Goal: Information Seeking & Learning: Check status

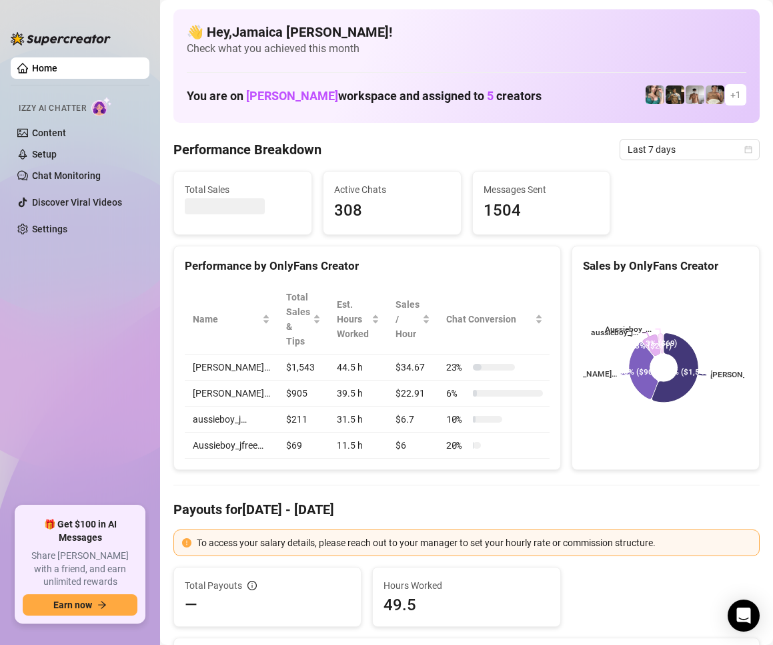
click at [97, 347] on ul "Home Izzy AI Chatter Content Setup Chat Monitoring Discover Viral Videos Settin…" at bounding box center [80, 276] width 139 height 448
click at [620, 149] on div "Last 7 days" at bounding box center [690, 149] width 140 height 21
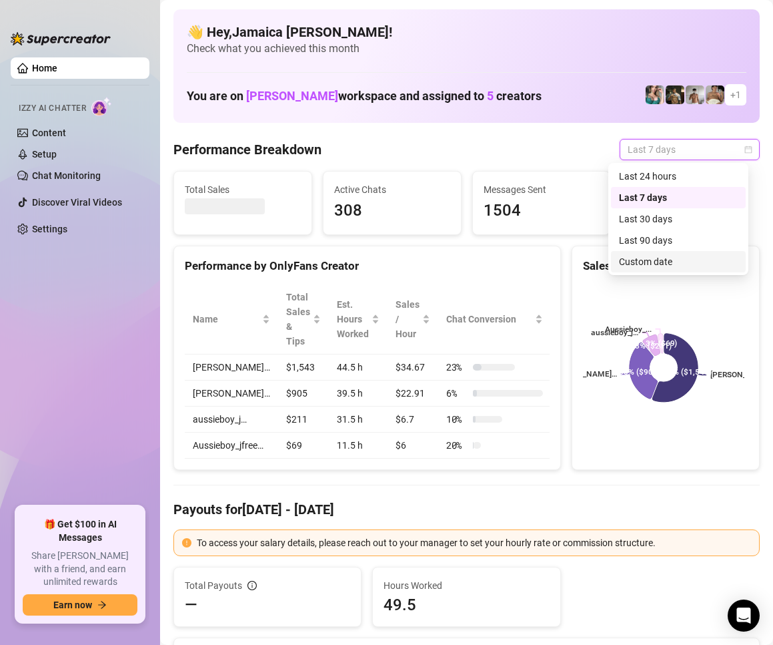
click at [673, 266] on div "Custom date" at bounding box center [678, 261] width 119 height 15
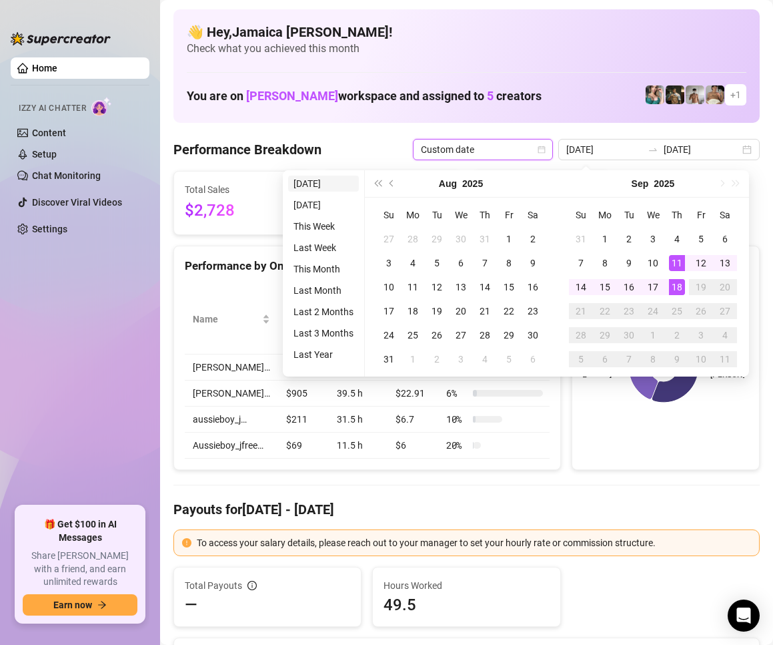
type input "2025-09-18"
click at [326, 190] on li "Today" at bounding box center [323, 184] width 71 height 16
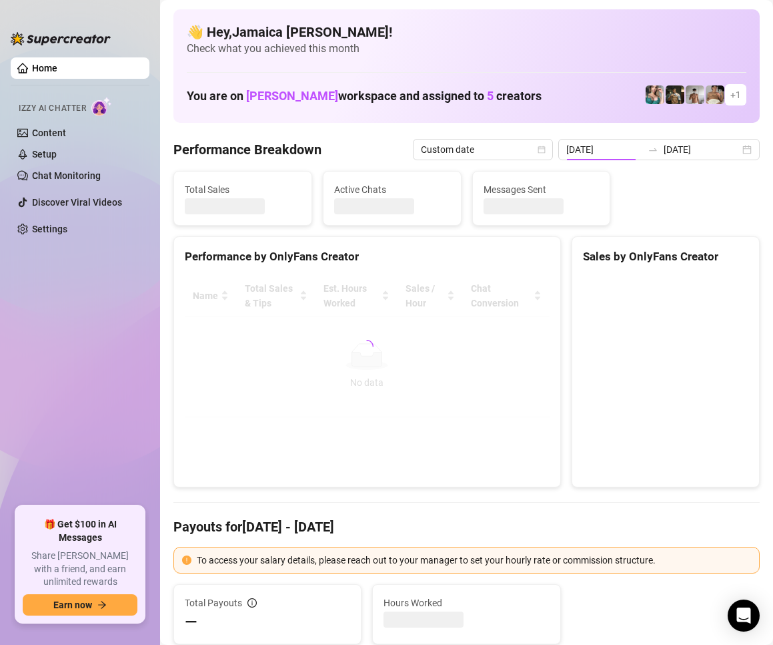
type input "2025-09-18"
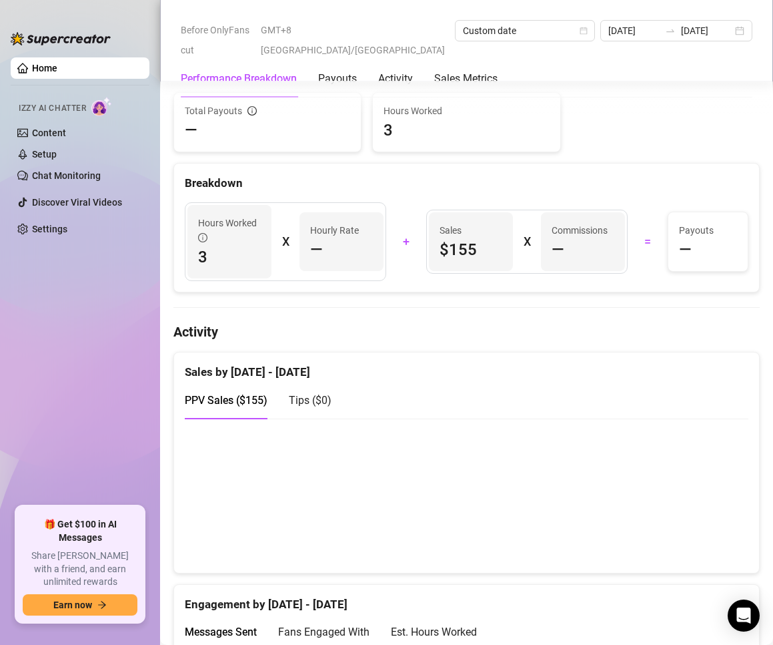
scroll to position [734, 0]
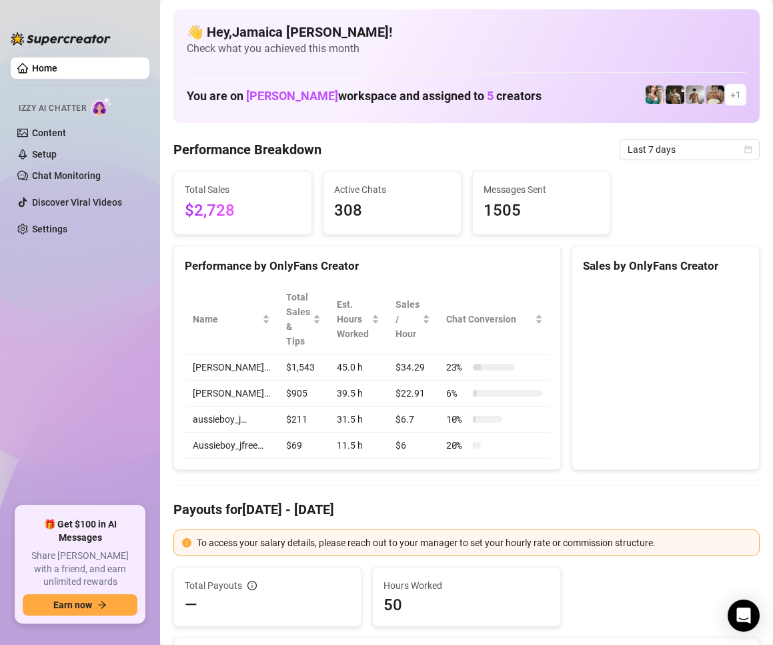
drag, startPoint x: 554, startPoint y: 625, endPoint x: 568, endPoint y: 623, distance: 14.2
click at [555, 625] on div "Hours Worked 50" at bounding box center [466, 597] width 199 height 60
drag, startPoint x: 493, startPoint y: 152, endPoint x: 500, endPoint y: 148, distance: 7.8
click at [493, 152] on div "Performance Breakdown Last 7 days" at bounding box center [467, 149] width 587 height 21
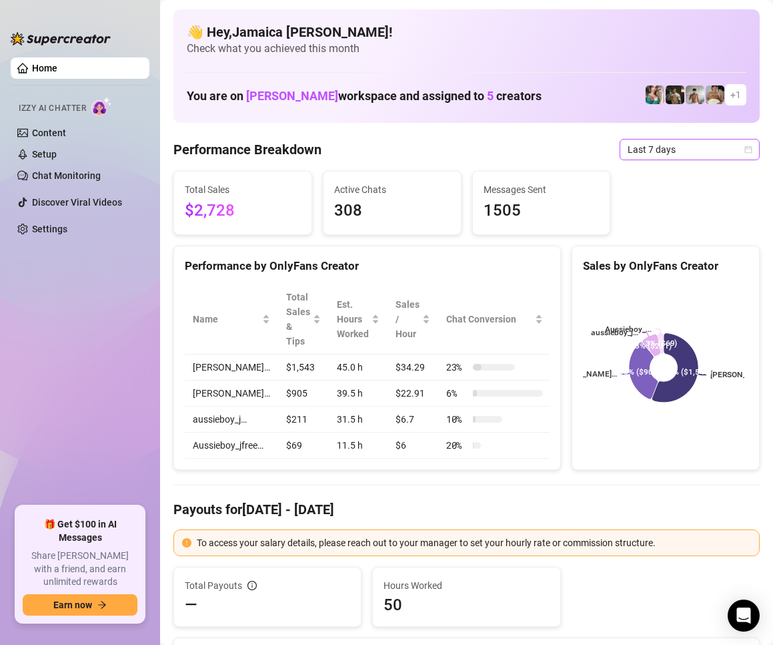
click at [656, 151] on span "Last 7 days" at bounding box center [690, 149] width 124 height 20
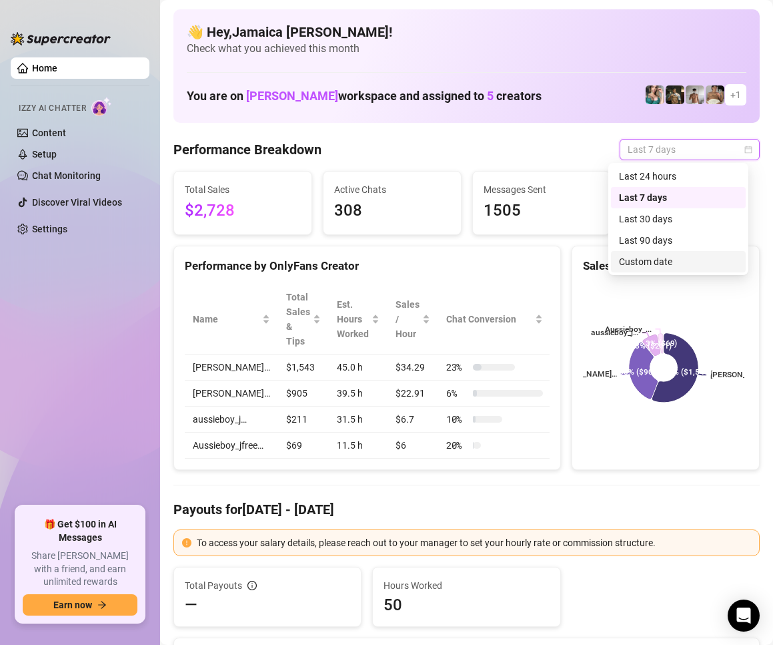
click at [652, 264] on div "Custom date" at bounding box center [678, 261] width 119 height 15
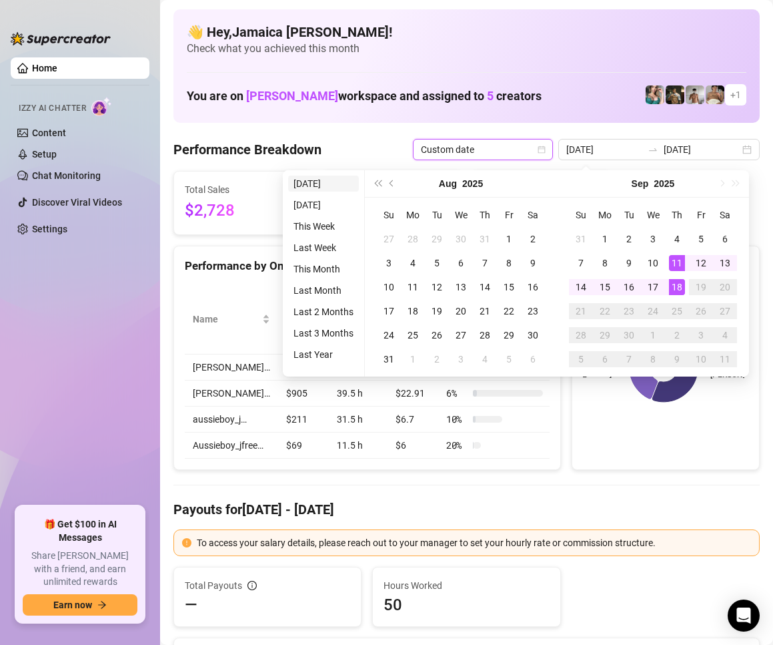
type input "2025-09-18"
click at [334, 179] on li "Today" at bounding box center [323, 184] width 71 height 16
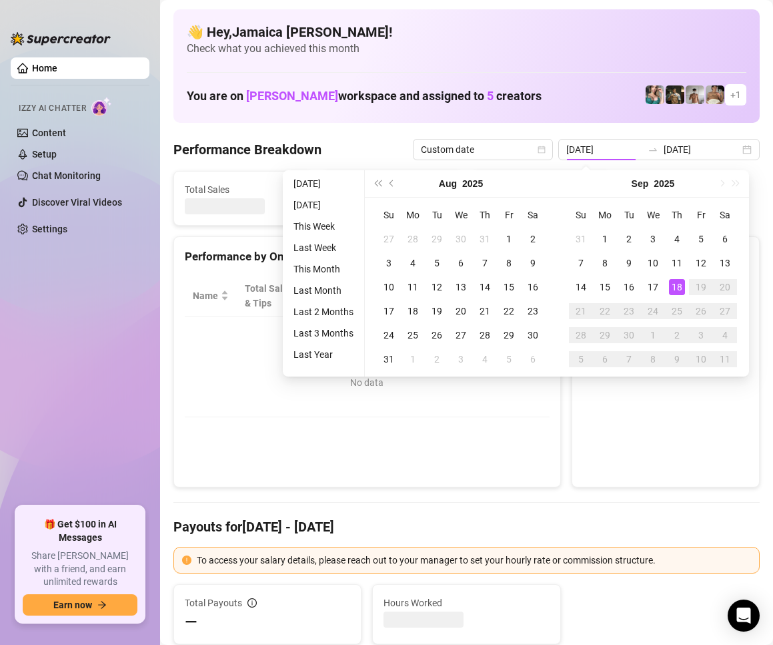
type input "2025-09-18"
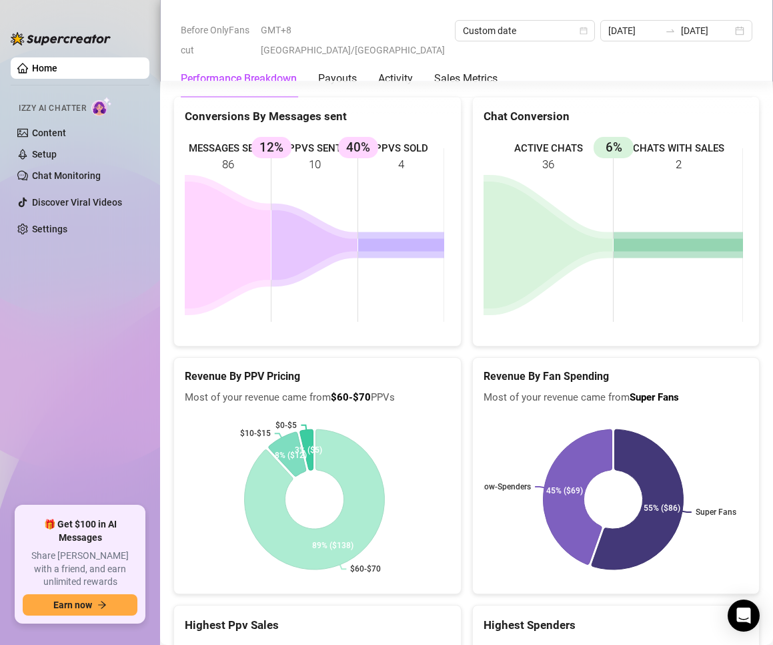
scroll to position [2202, 0]
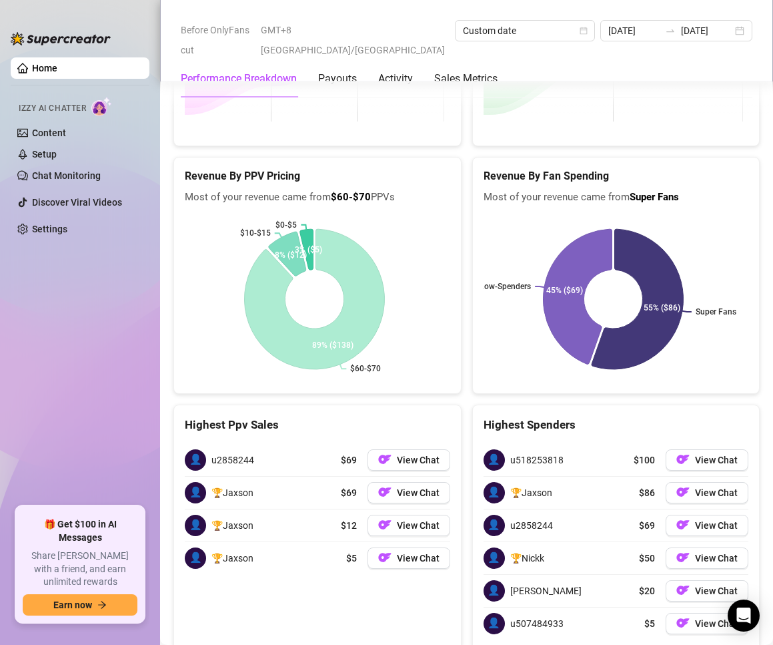
click at [348, 612] on div "Highest Ppv Sales 👤 u2858244 $69 View Chat 👤 🏆Jaxson $69 View Chat 👤 🏆Jaxson $1…" at bounding box center [318, 527] width 288 height 246
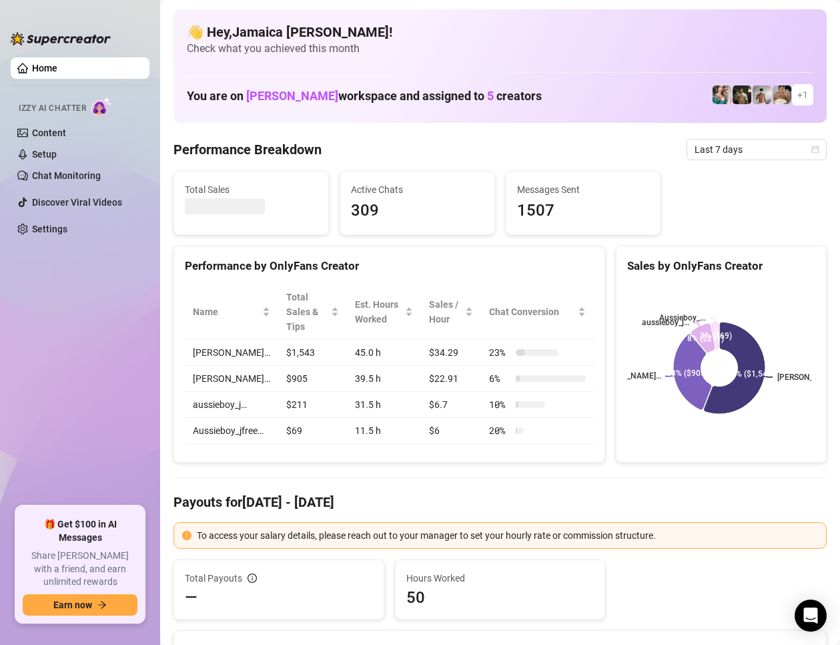
click at [623, 636] on div "Breakdown" at bounding box center [500, 645] width 652 height 29
click at [625, 581] on div "Total Payouts — Hours Worked 50" at bounding box center [500, 589] width 664 height 60
drag, startPoint x: 28, startPoint y: 264, endPoint x: 27, endPoint y: 228, distance: 35.4
click at [28, 256] on ul "Home Izzy AI Chatter Content Setup Chat Monitoring Discover Viral Videos Settin…" at bounding box center [80, 276] width 139 height 448
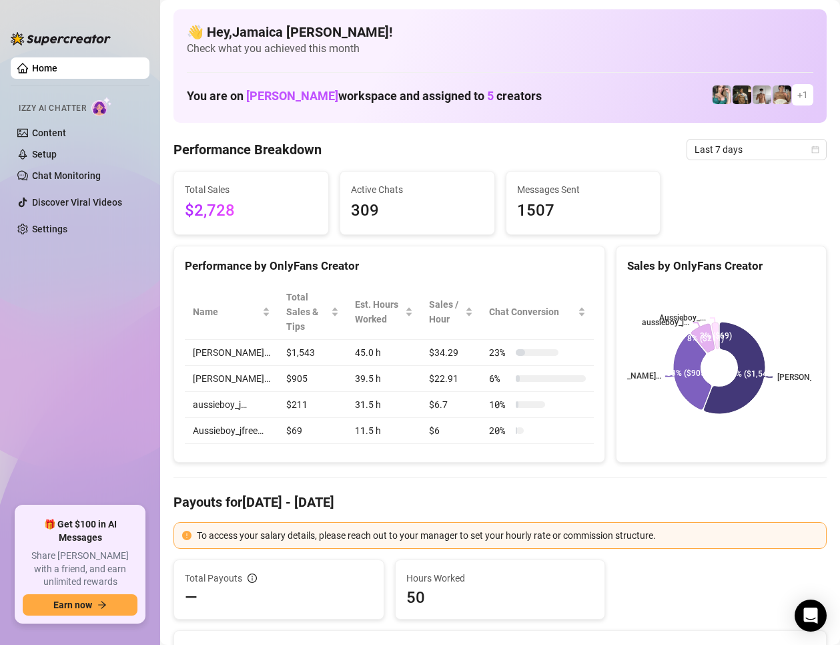
click at [69, 290] on ul "Home Izzy AI Chatter Content Setup Chat Monitoring Discover Viral Videos Settin…" at bounding box center [80, 276] width 139 height 448
click at [641, 587] on div "Total Payouts — Hours Worked 50" at bounding box center [500, 589] width 664 height 60
click at [580, 501] on h4 "Payouts for [DATE] - [DATE]" at bounding box center [500, 502] width 653 height 19
click at [572, 52] on span "Check what you achieved this month" at bounding box center [500, 48] width 627 height 15
click at [547, 54] on span "Check what you achieved this month" at bounding box center [500, 48] width 627 height 15
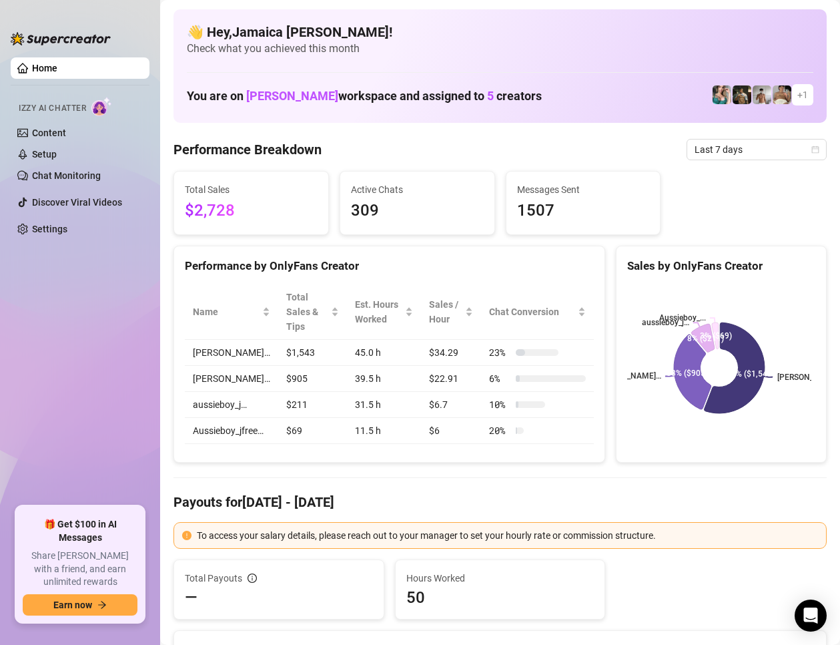
click at [637, 478] on div at bounding box center [500, 477] width 653 height 1
click at [615, 497] on h4 "Payouts for [DATE] - [DATE]" at bounding box center [500, 502] width 653 height 19
click at [5, 371] on aside "Home Izzy AI Chatter Content Setup Chat Monitoring Discover Viral Videos Settin…" at bounding box center [80, 322] width 160 height 645
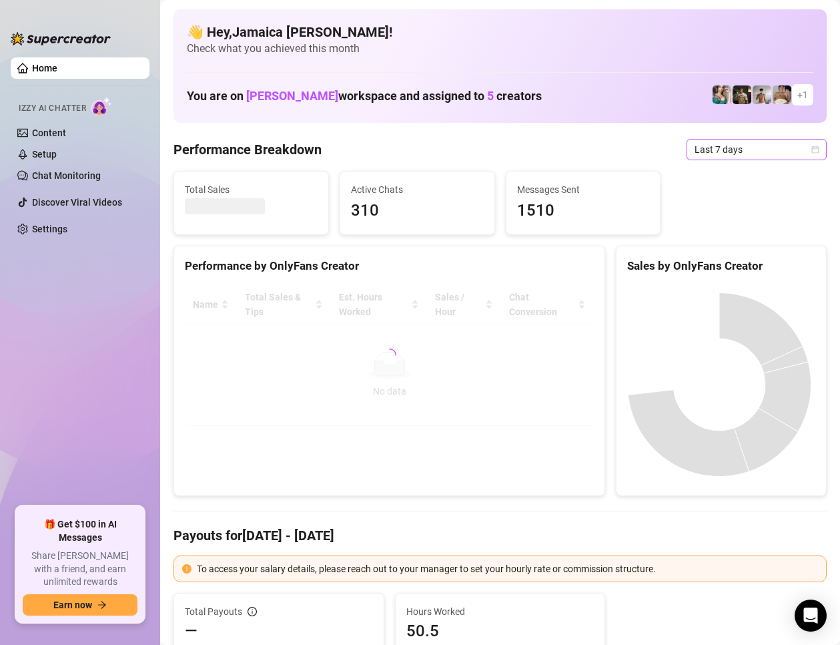
click at [699, 153] on span "Last 7 days" at bounding box center [757, 149] width 124 height 20
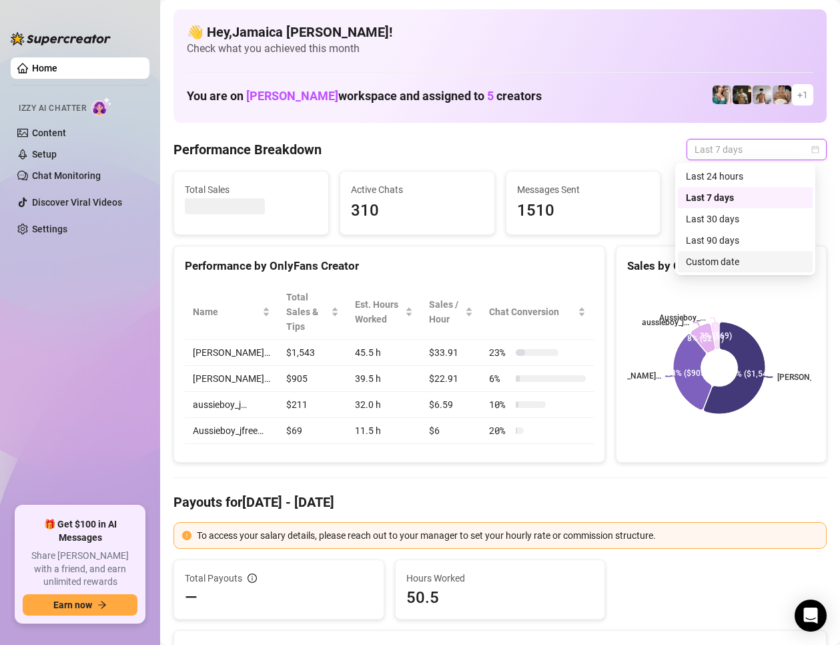
click at [741, 262] on div "Custom date" at bounding box center [745, 261] width 119 height 15
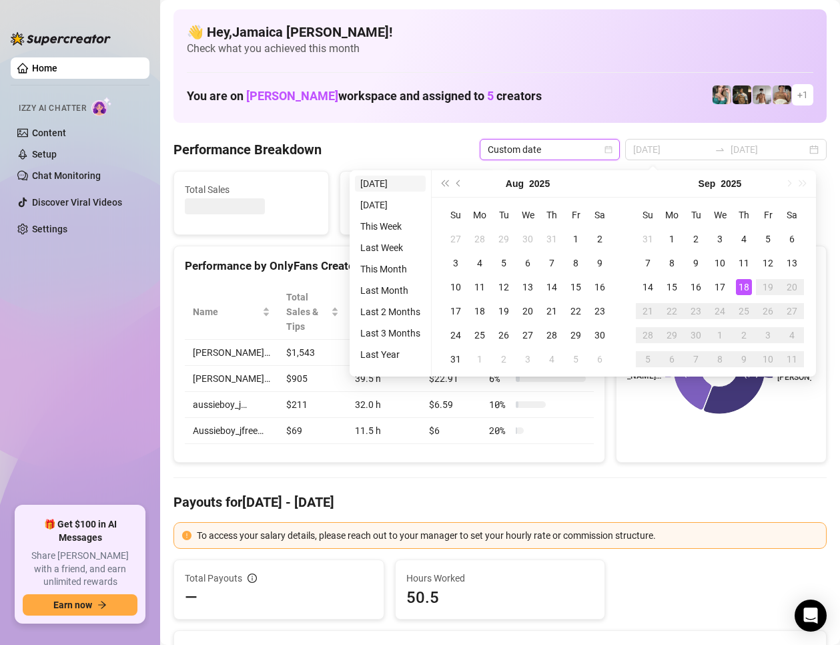
type input "[DATE]"
click at [390, 186] on li "Today" at bounding box center [390, 184] width 71 height 16
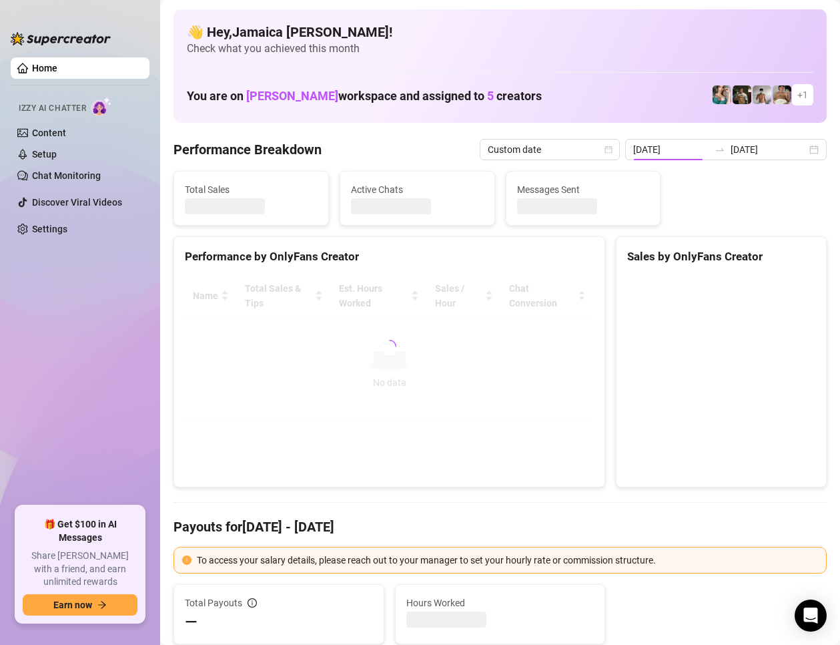
type input "2025-09-18"
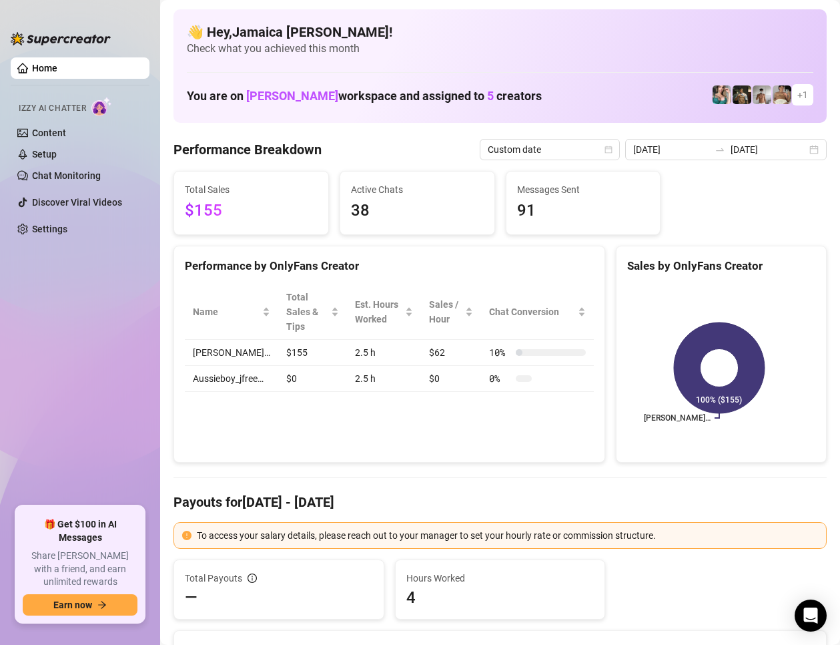
click at [625, 627] on div "Total Payouts — Hours Worked 4 Breakdown Hours Worked 4 X Hourly Rate — + Sales…" at bounding box center [500, 652] width 653 height 186
click at [67, 348] on ul "Home Izzy AI Chatter Content Setup Chat Monitoring Discover Viral Videos Settin…" at bounding box center [80, 276] width 139 height 448
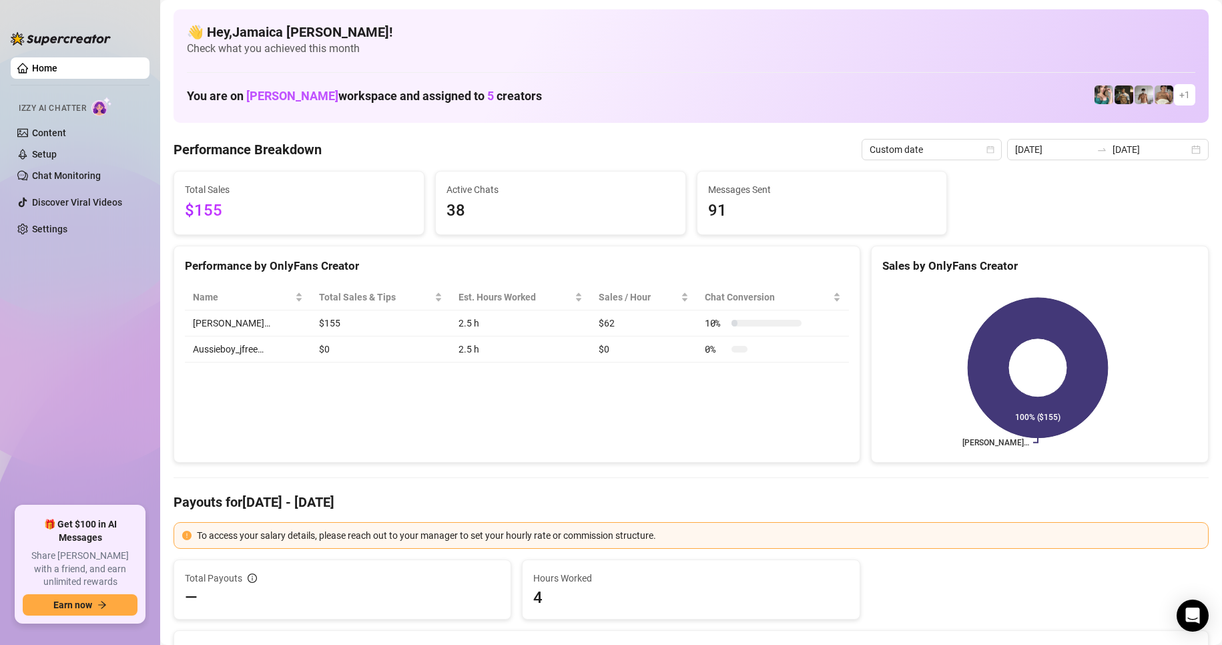
click at [840, 75] on div "👋 Hey, Jamaica hurtado ! Check what you achieved this month You are on Sofia Hu…" at bounding box center [691, 65] width 1035 height 113
click at [618, 429] on div "Performance by OnlyFans Creator Name Total Sales & Tips Est. Hours Worked Sales…" at bounding box center [517, 355] width 687 height 218
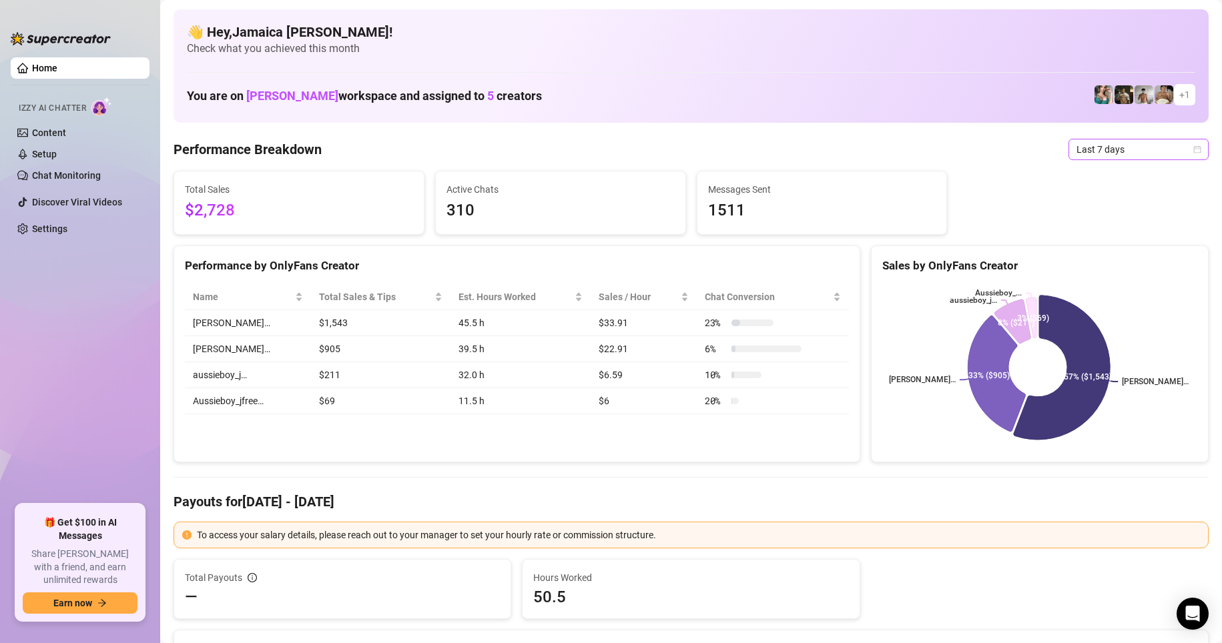
click at [840, 146] on span "Last 7 days" at bounding box center [1138, 149] width 124 height 20
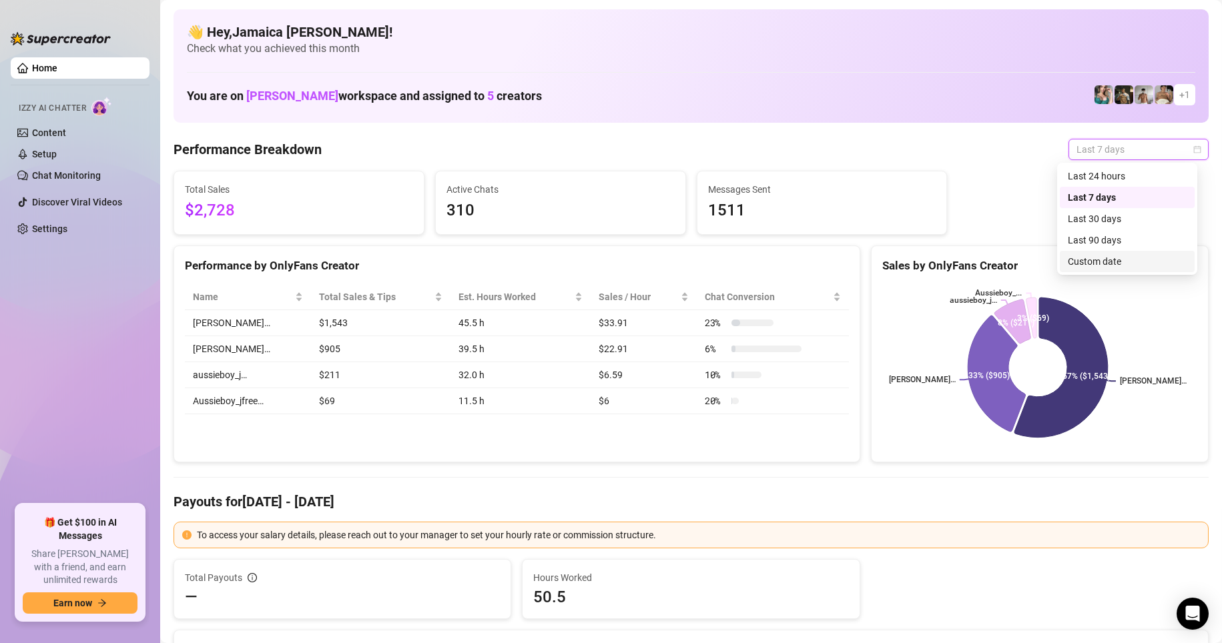
click at [840, 259] on div "Custom date" at bounding box center [1127, 261] width 119 height 15
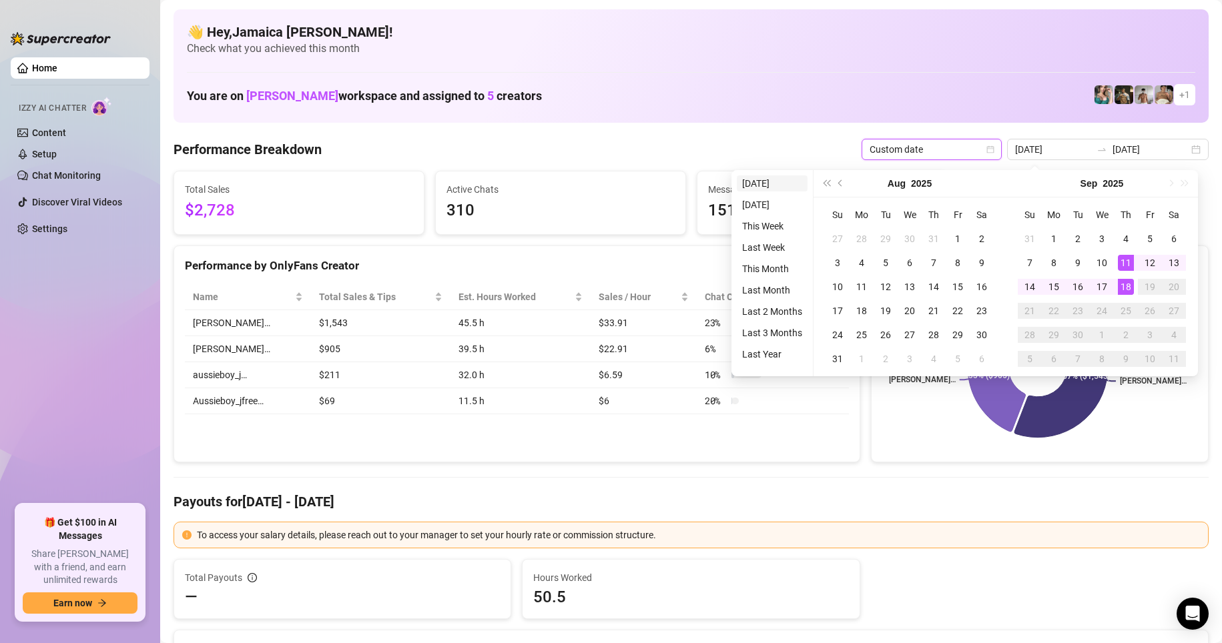
click at [766, 188] on li "[DATE]" at bounding box center [772, 184] width 71 height 16
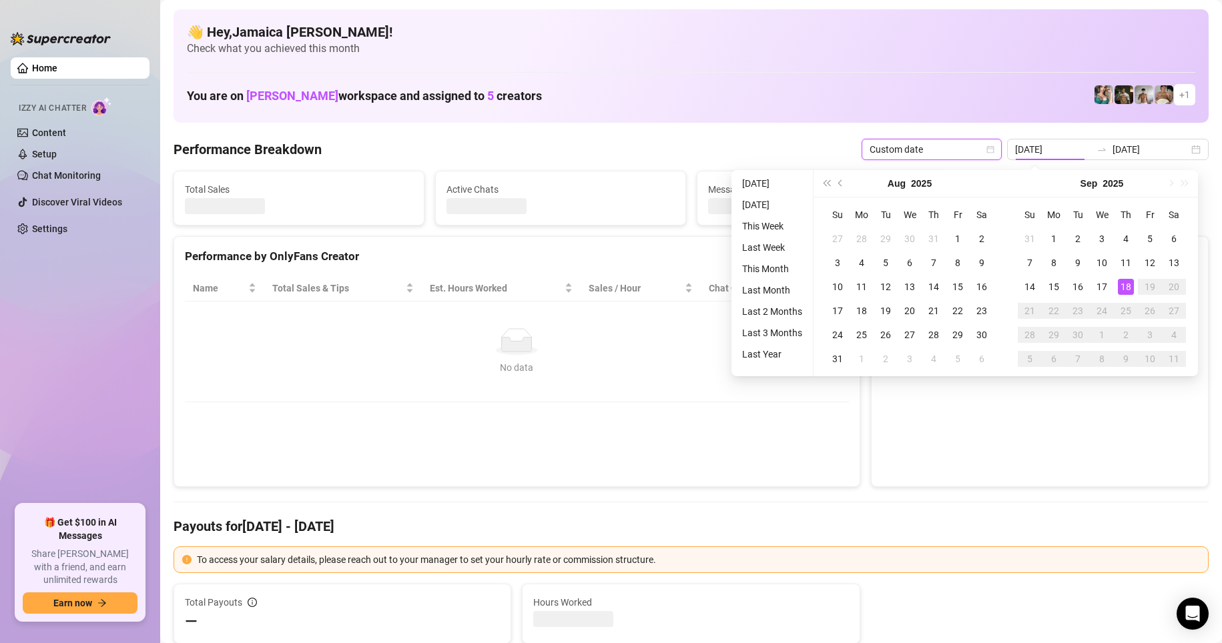
type input "2025-09-18"
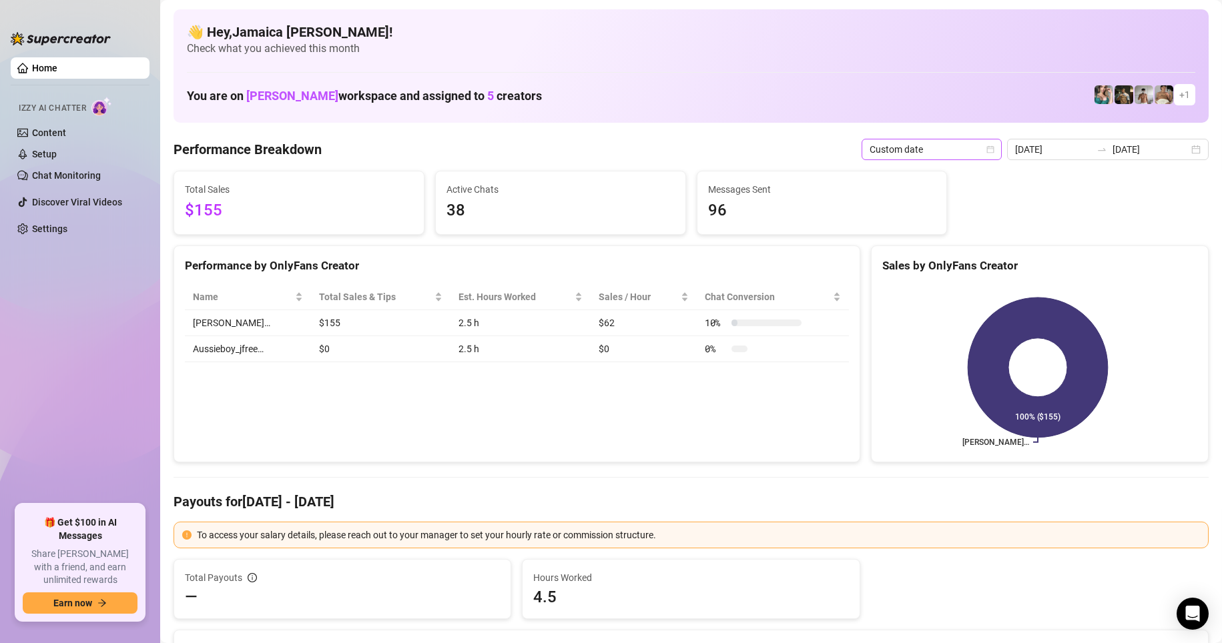
click at [840, 147] on icon "calendar" at bounding box center [990, 148] width 7 height 7
click at [840, 200] on div "Last 7 days" at bounding box center [935, 197] width 119 height 15
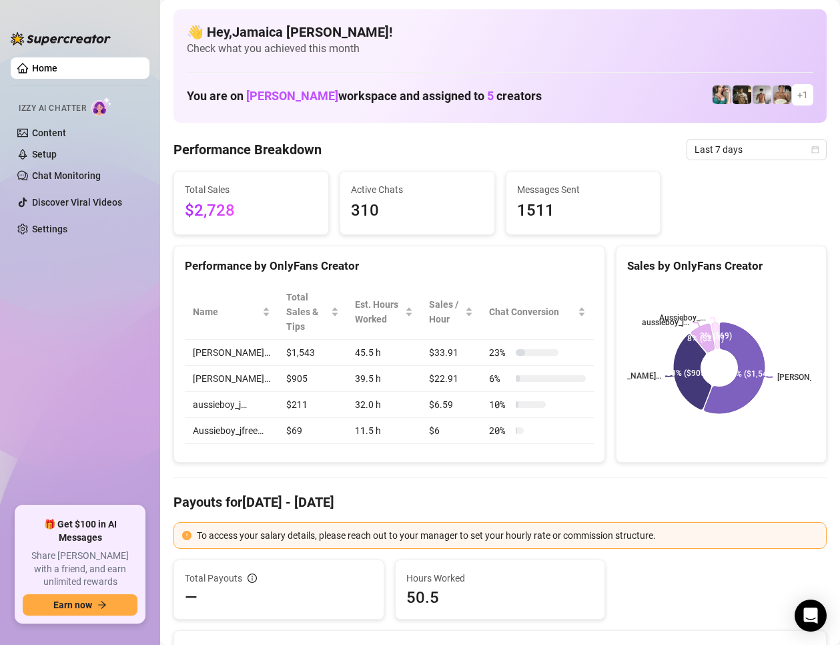
click at [101, 348] on ul "Home Izzy AI Chatter Content Setup Chat Monitoring Discover Viral Videos Settin…" at bounding box center [80, 276] width 139 height 448
click at [687, 159] on div "Last 7 days" at bounding box center [757, 149] width 140 height 21
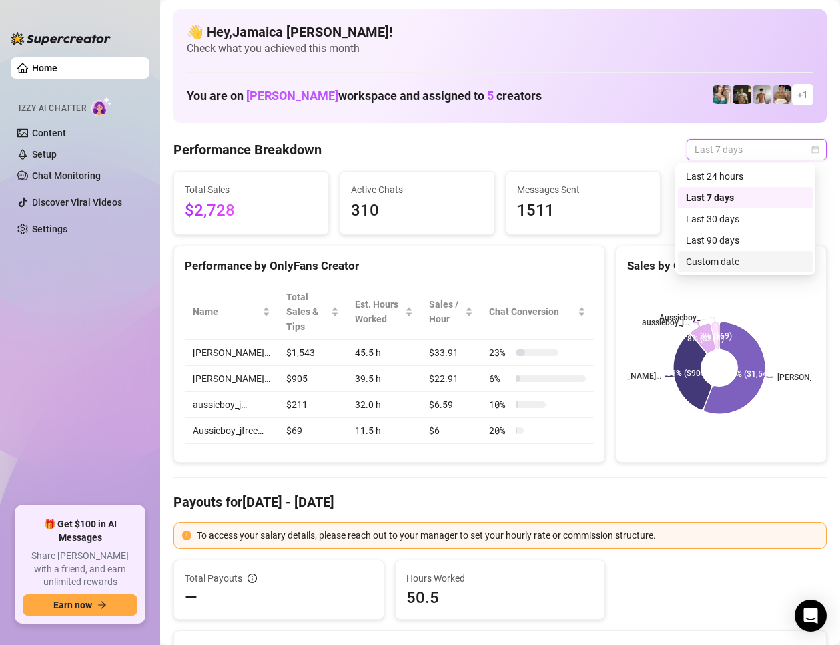
click at [709, 260] on div "Custom date" at bounding box center [745, 261] width 119 height 15
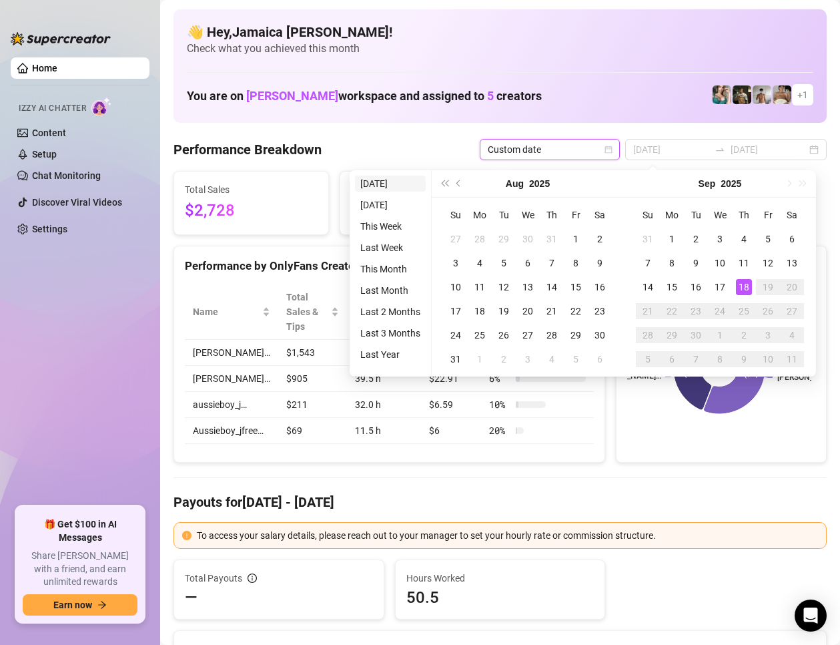
type input "[DATE]"
click at [384, 184] on li "[DATE]" at bounding box center [390, 184] width 71 height 16
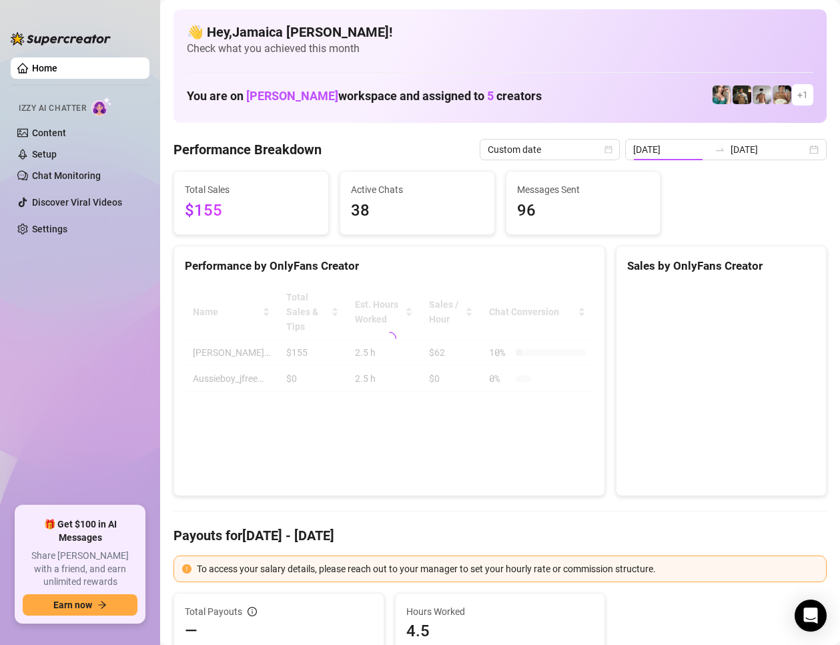
type input "[DATE]"
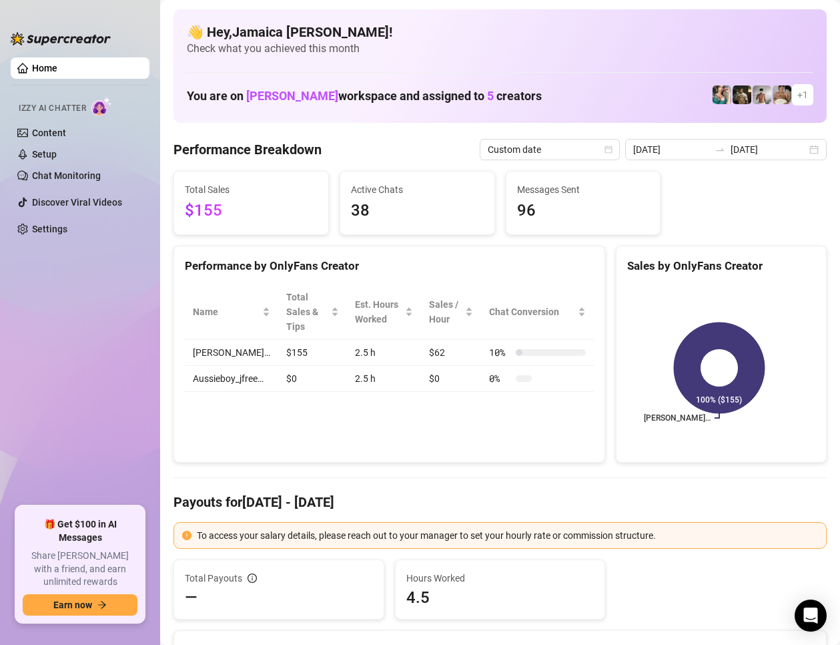
click at [105, 340] on ul "Home Izzy AI Chatter Content Setup Chat Monitoring Discover Viral Videos Settin…" at bounding box center [80, 276] width 139 height 448
click at [412, 503] on h4 "Payouts for Sep 18 - Sep 18" at bounding box center [500, 502] width 653 height 19
click at [90, 318] on ul "Home Izzy AI Chatter Content Setup Chat Monitoring Discover Viral Videos Settin…" at bounding box center [80, 276] width 139 height 448
click at [91, 421] on ul "Home Izzy AI Chatter Content Setup Chat Monitoring Discover Viral Videos Settin…" at bounding box center [80, 276] width 139 height 448
click at [84, 388] on ul "Home Izzy AI Chatter Content Setup Chat Monitoring Discover Viral Videos Settin…" at bounding box center [80, 276] width 139 height 448
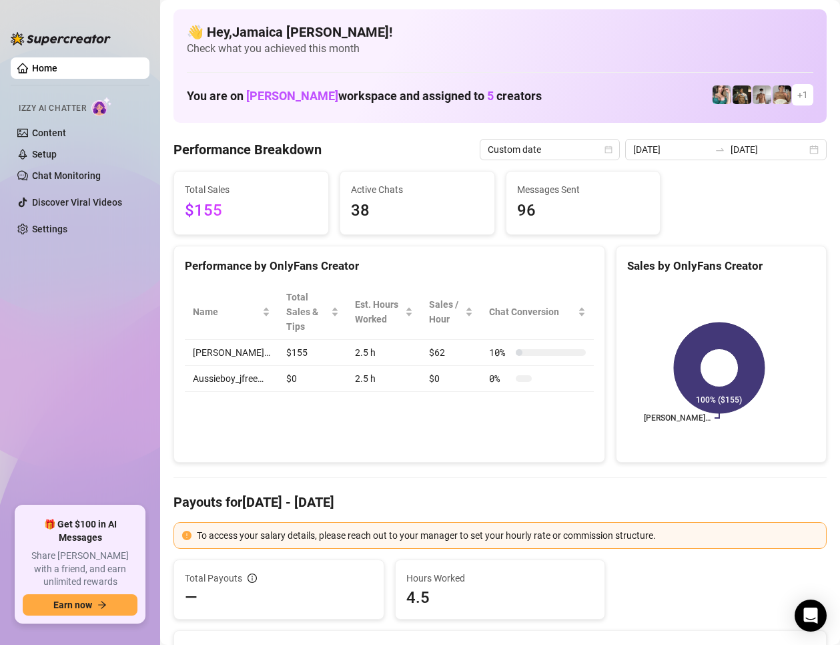
click at [10, 272] on aside "Home Izzy AI Chatter Content Setup Chat Monitoring Discover Viral Videos Settin…" at bounding box center [80, 322] width 160 height 645
drag, startPoint x: 314, startPoint y: 485, endPoint x: 351, endPoint y: 488, distance: 37.5
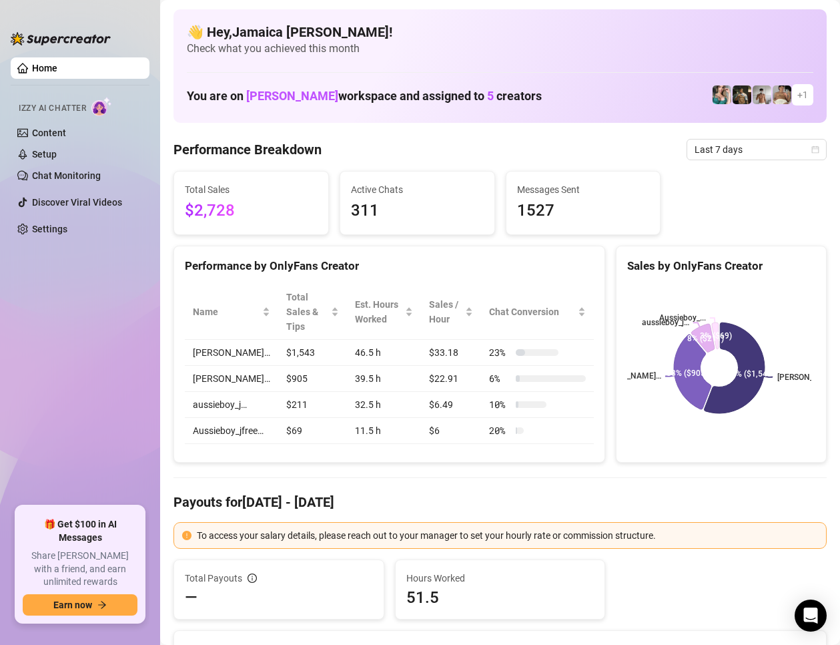
click at [56, 316] on ul "Home Izzy AI Chatter Content Setup Chat Monitoring Discover Viral Videos Settin…" at bounding box center [80, 276] width 139 height 448
click at [123, 336] on ul "Home Izzy AI Chatter Content Setup Chat Monitoring Discover Viral Videos Settin…" at bounding box center [80, 276] width 139 height 448
click at [657, 503] on h4 "Payouts for [DATE] - [DATE]" at bounding box center [500, 502] width 653 height 19
click at [471, 156] on div "Performance Breakdown Last 7 days" at bounding box center [500, 149] width 653 height 21
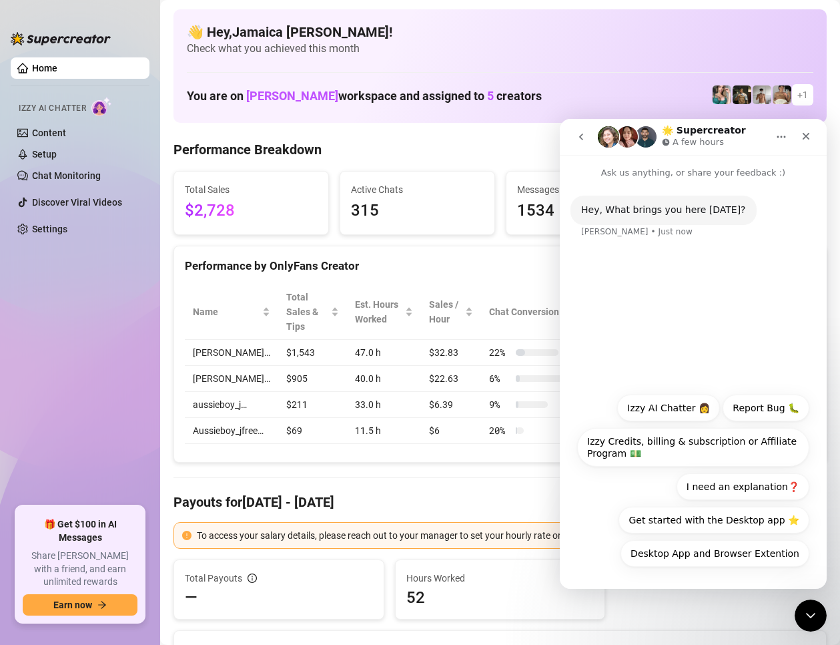
click at [610, 509] on div "Desktop App and Browser Extention Izzy AI Chatter 👩 Report Bug 🐛 Izzy Credits, …" at bounding box center [693, 483] width 232 height 179
click at [715, 266] on div "Hey, What brings you here today? Ella • Just now" at bounding box center [693, 283] width 267 height 206
click at [678, 172] on p "Ask us anything, or share your feedback :)" at bounding box center [693, 167] width 267 height 25
click at [788, 133] on button "Home" at bounding box center [781, 136] width 25 height 25
click at [764, 170] on div "Expand window" at bounding box center [754, 171] width 73 height 14
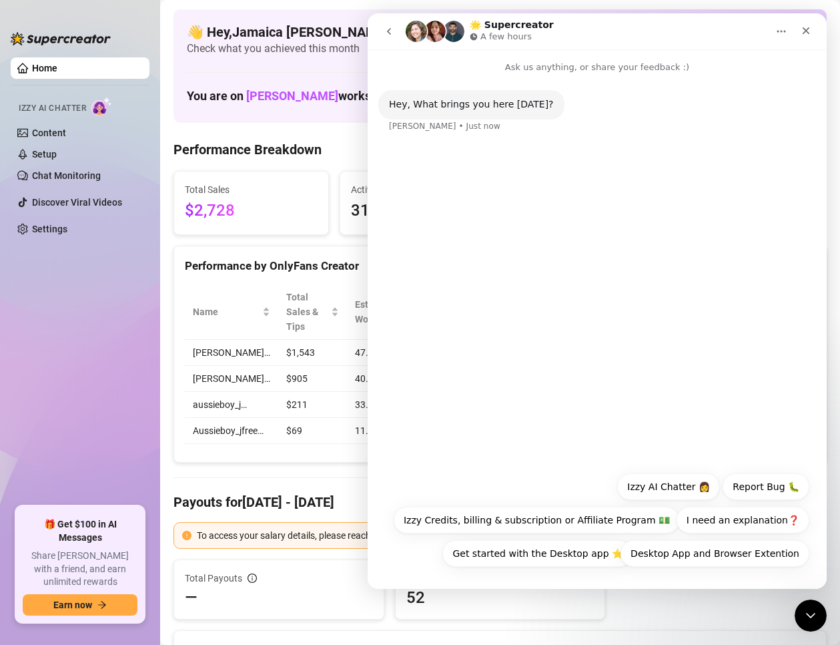
drag, startPoint x: 756, startPoint y: 479, endPoint x: 768, endPoint y: 527, distance: 50.2
click at [757, 479] on button "Report Bug 🐛" at bounding box center [766, 486] width 87 height 27
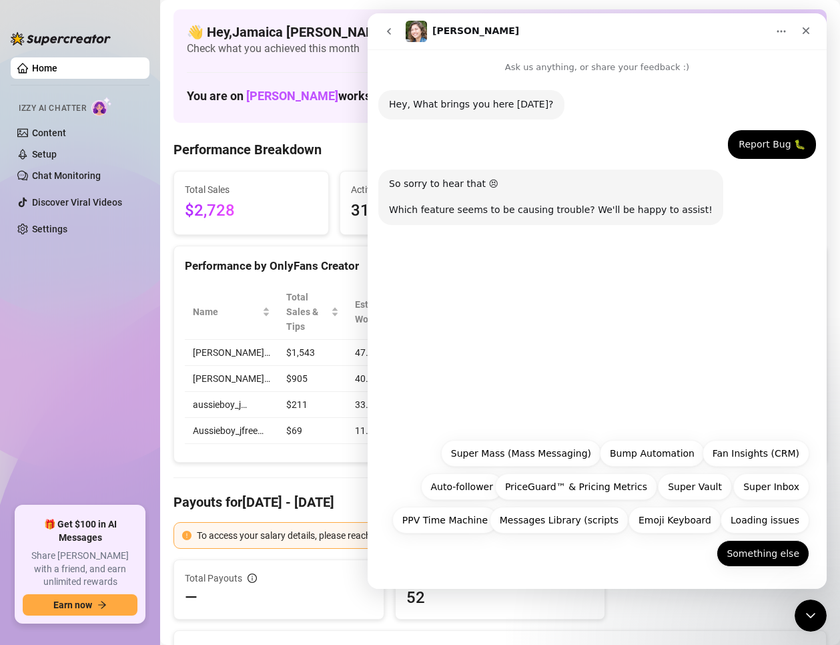
click at [750, 551] on button "Something else" at bounding box center [763, 553] width 93 height 27
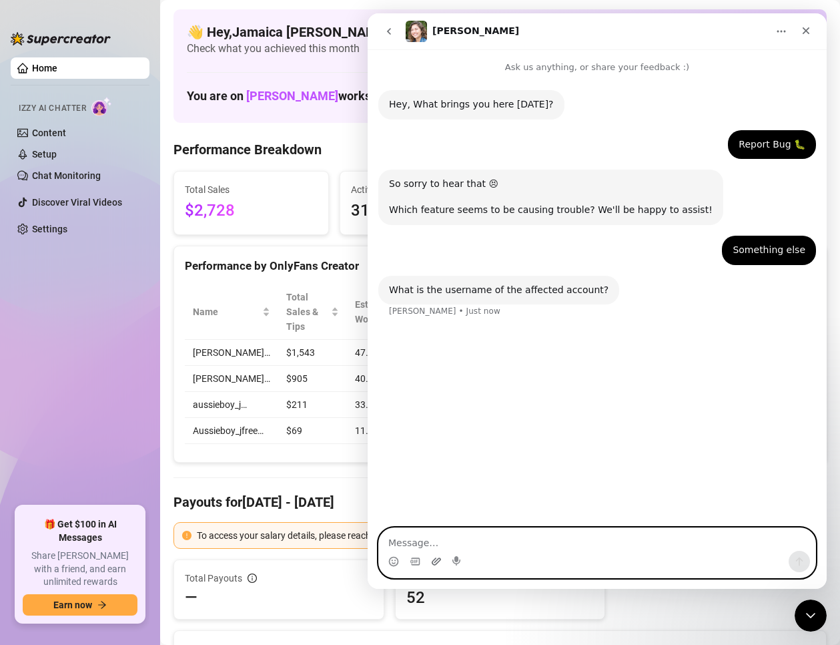
click at [434, 565] on icon "Upload attachment" at bounding box center [436, 561] width 11 height 11
click at [438, 558] on icon "Upload attachment" at bounding box center [436, 560] width 9 height 7
click at [432, 565] on icon "Upload attachment" at bounding box center [436, 561] width 11 height 11
click at [416, 565] on icon "Gif picker" at bounding box center [415, 561] width 11 height 11
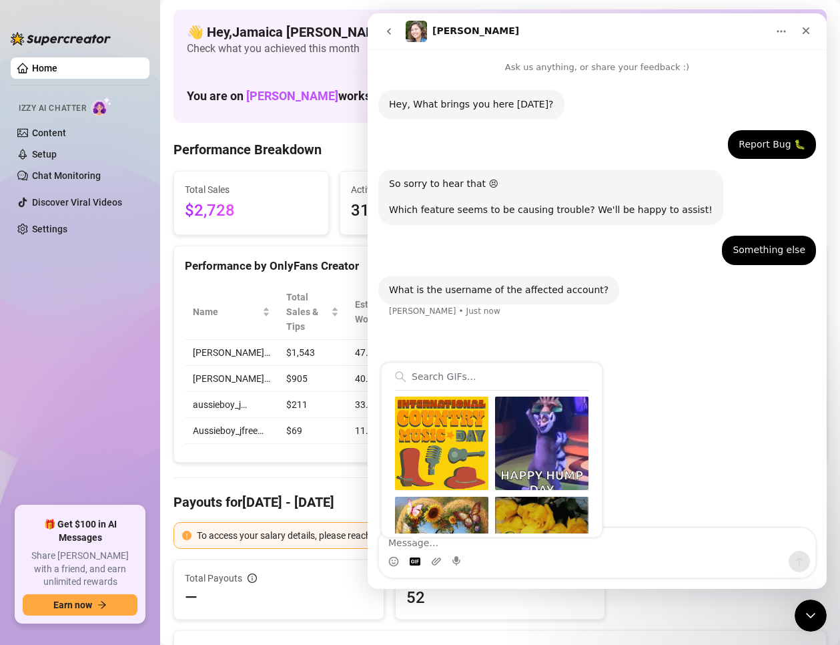
click at [677, 489] on div "Hey, What brings you here today? Ella • Just now Report Bug 🐛 Jamaica • Just no…" at bounding box center [597, 301] width 459 height 455
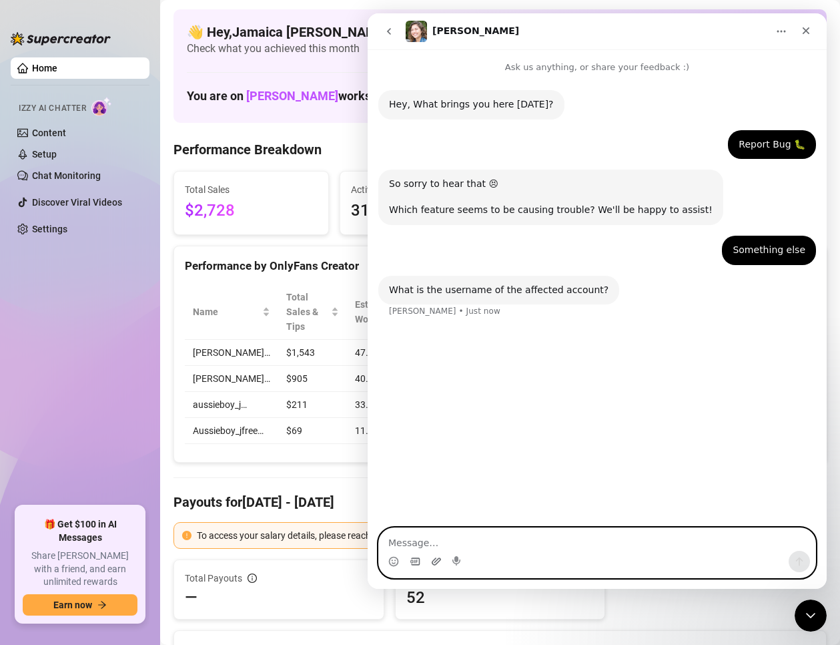
click at [432, 566] on icon "Upload attachment" at bounding box center [436, 561] width 11 height 11
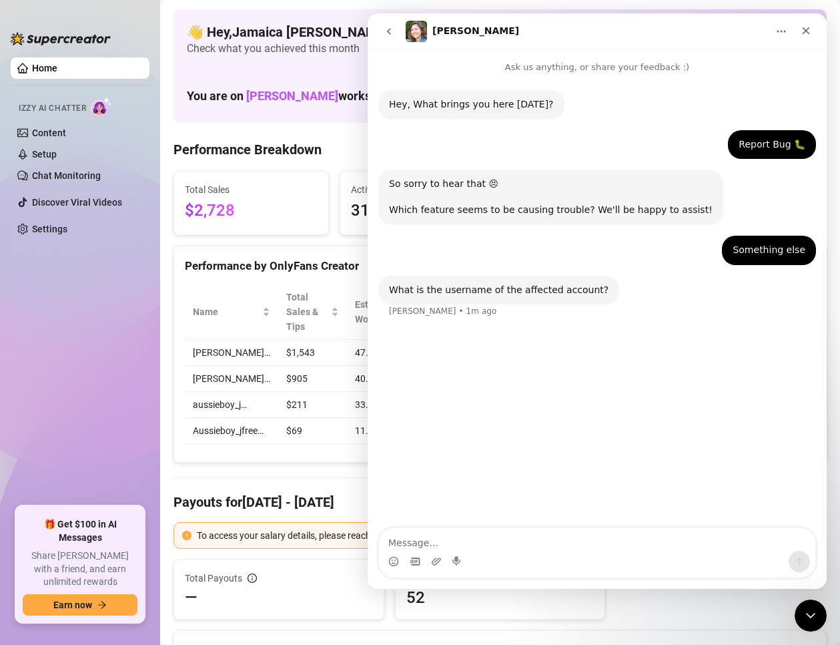
click at [657, 605] on div "Total Payouts — Hours Worked 52" at bounding box center [500, 589] width 664 height 60
click at [805, 34] on icon "Close" at bounding box center [806, 30] width 11 height 11
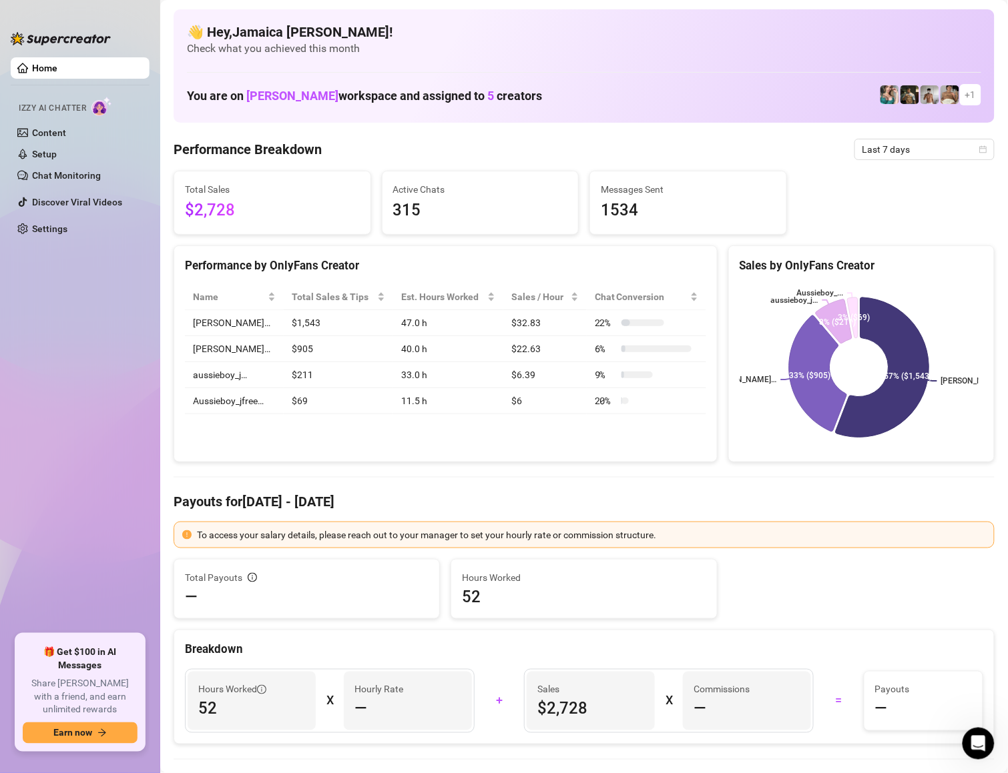
drag, startPoint x: 649, startPoint y: 153, endPoint x: 801, endPoint y: 165, distance: 151.9
click at [649, 154] on div "Performance Breakdown Last 7 days" at bounding box center [584, 149] width 821 height 21
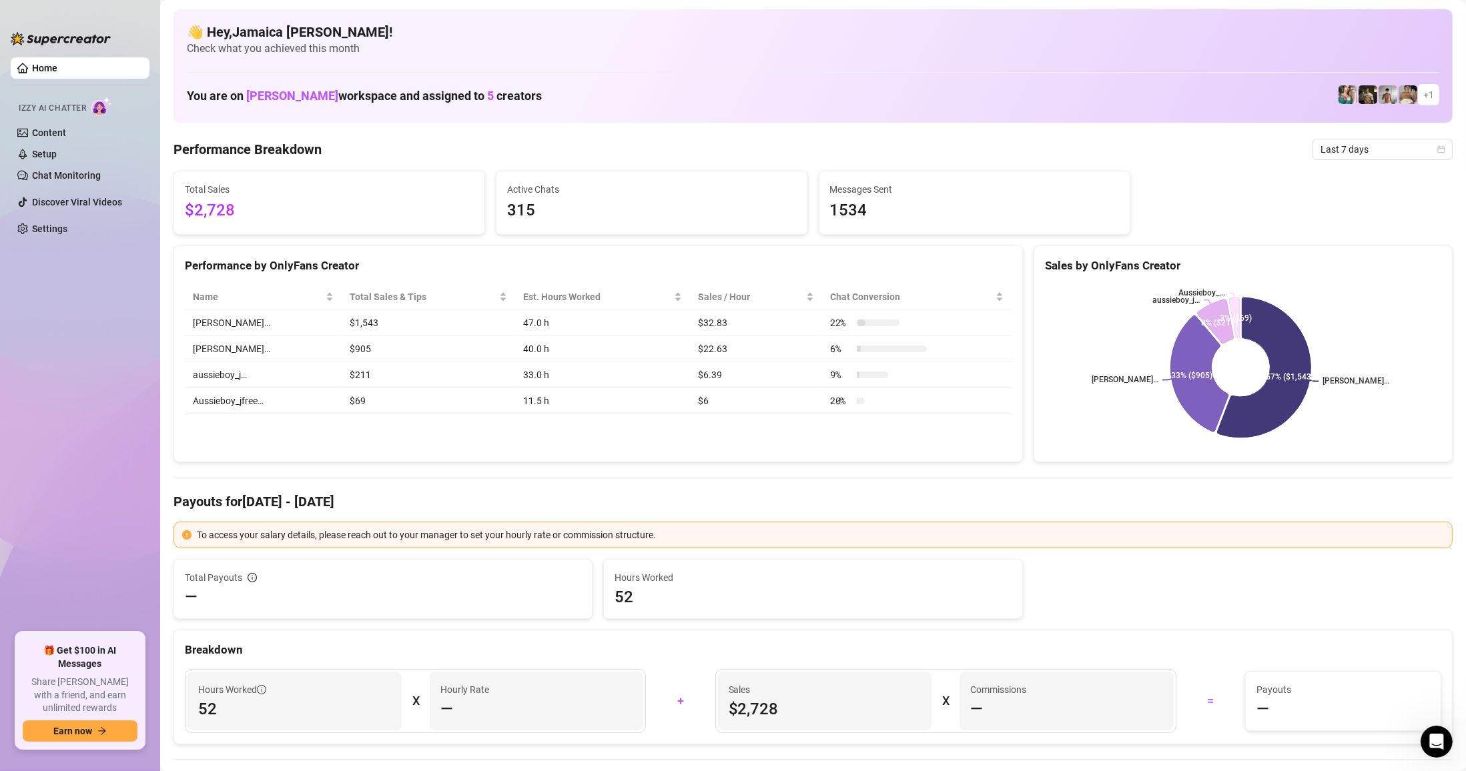
click at [153, 366] on aside "Home Izzy AI Chatter Content Setup Chat Monitoring Discover Viral Videos Settin…" at bounding box center [80, 385] width 160 height 771
click at [221, 102] on h1 "You are on Sofia Husein workspace and assigned to 5 creators" at bounding box center [364, 96] width 355 height 15
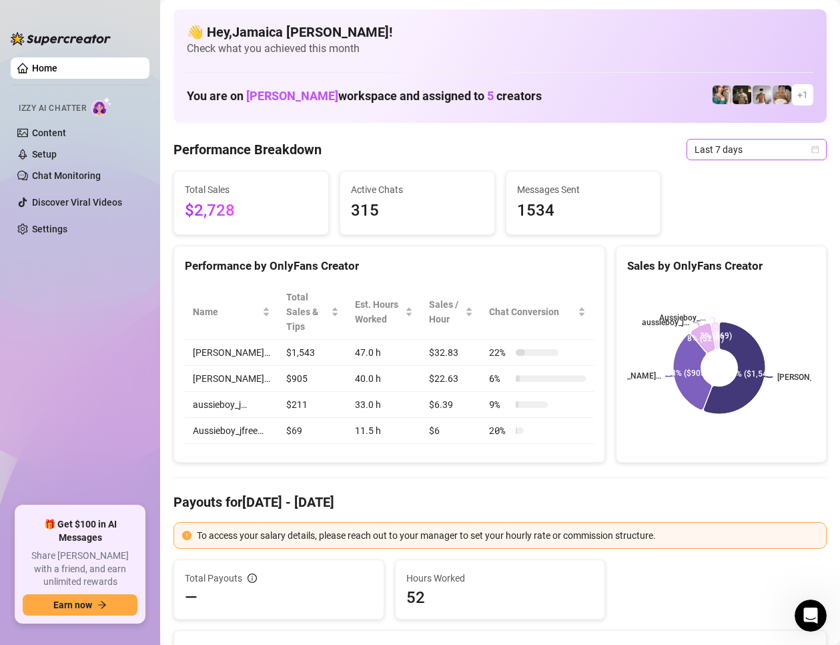
click at [731, 149] on span "Last 7 days" at bounding box center [757, 149] width 124 height 20
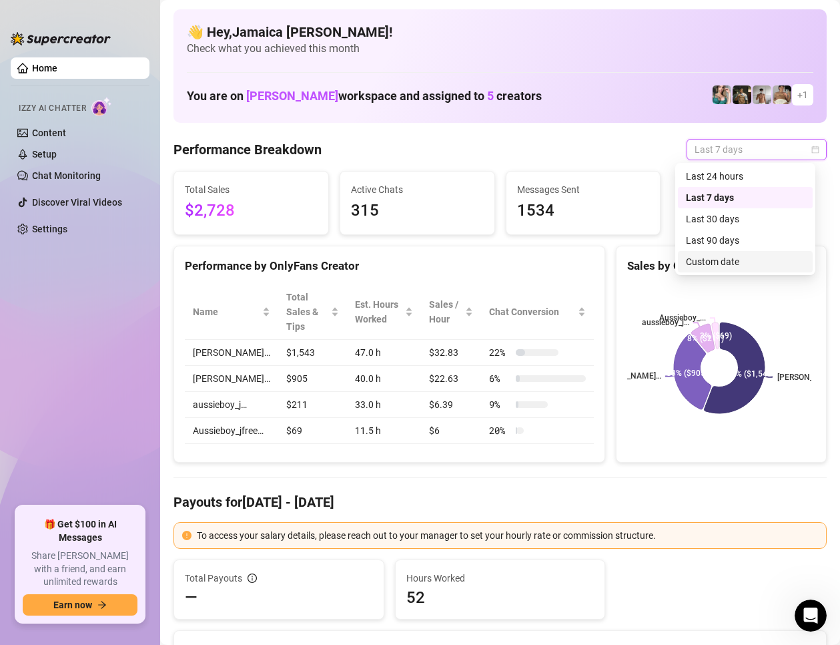
click at [706, 256] on div "Custom date" at bounding box center [745, 261] width 119 height 15
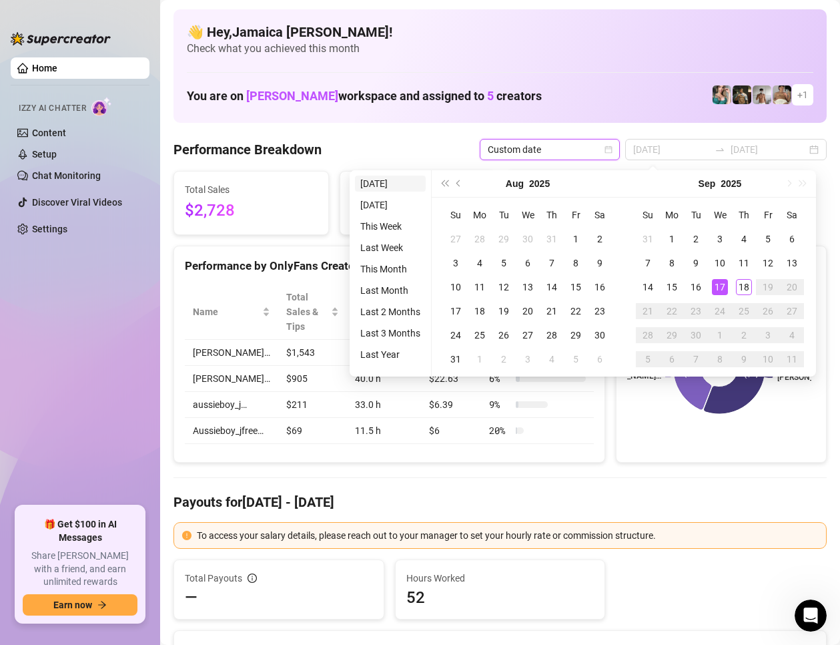
type input "2025-09-17"
type input "2025-09-11"
type input "2025-09-18"
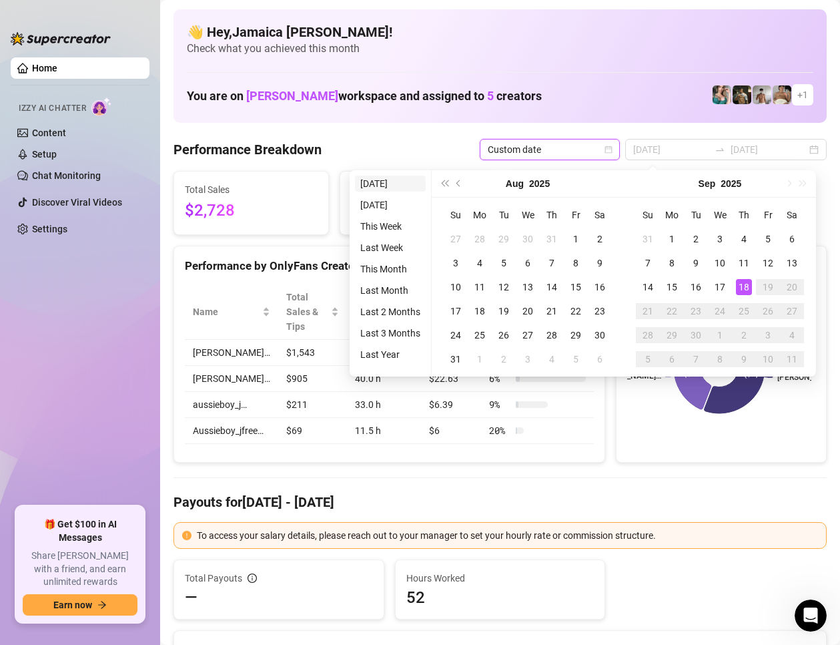
click at [367, 188] on li "Today" at bounding box center [390, 184] width 71 height 16
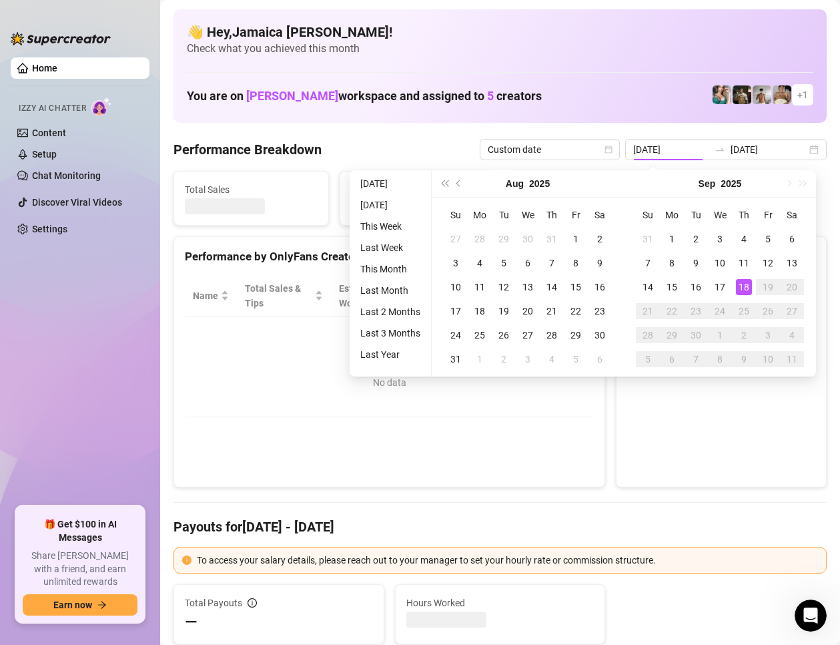
type input "2025-09-18"
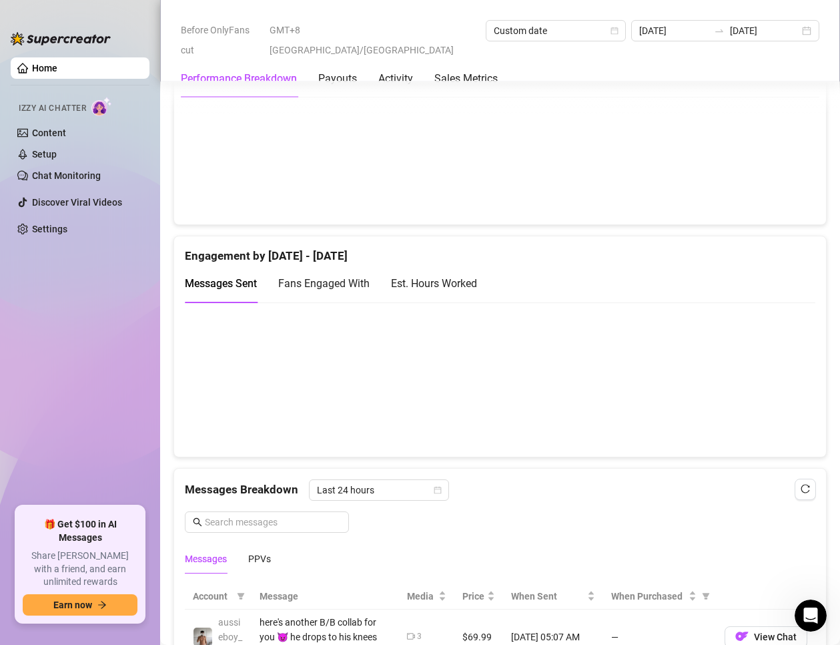
scroll to position [400, 0]
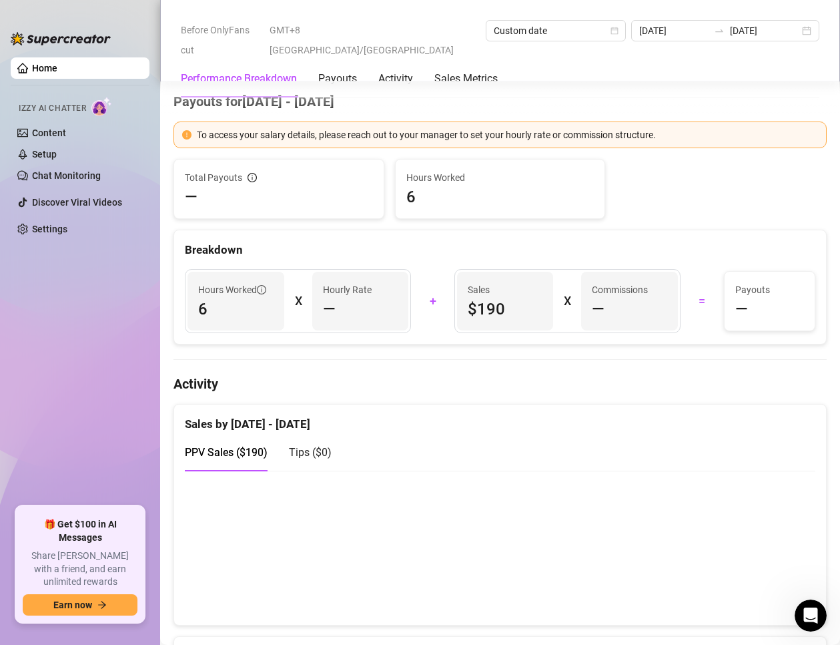
click at [633, 411] on div "Sales by Sep 18 - Sep 18" at bounding box center [500, 418] width 631 height 29
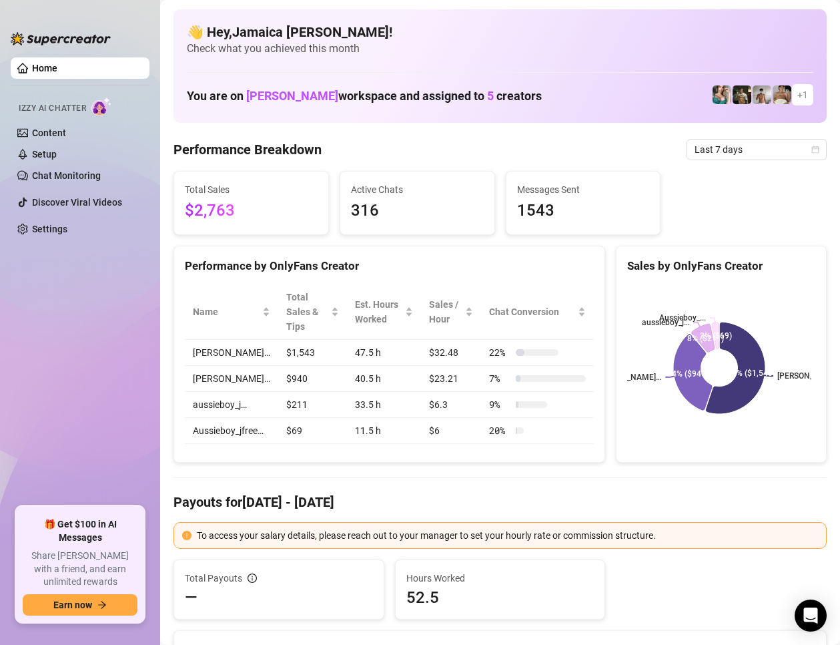
click at [713, 140] on span "Last 7 days" at bounding box center [757, 149] width 124 height 20
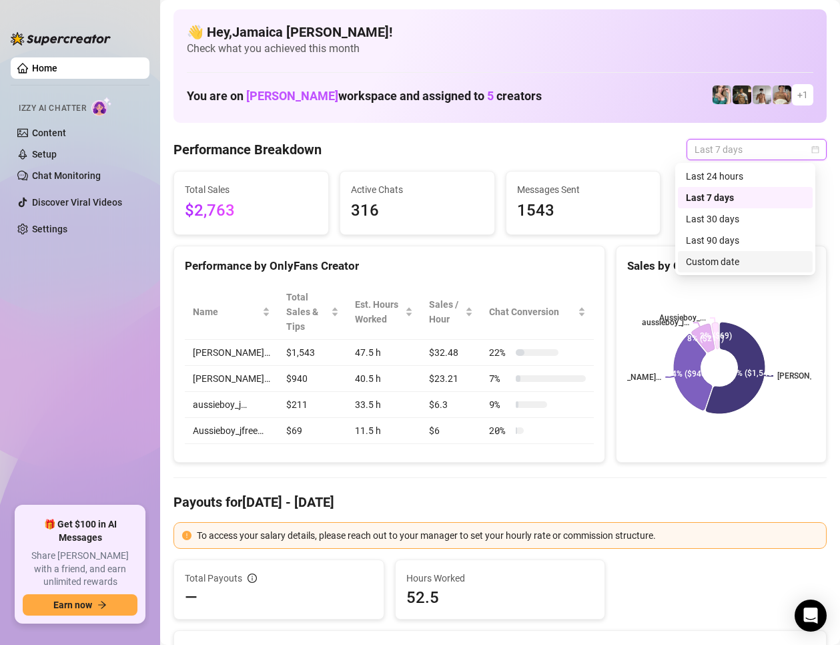
click at [695, 258] on div "Custom date" at bounding box center [745, 261] width 119 height 15
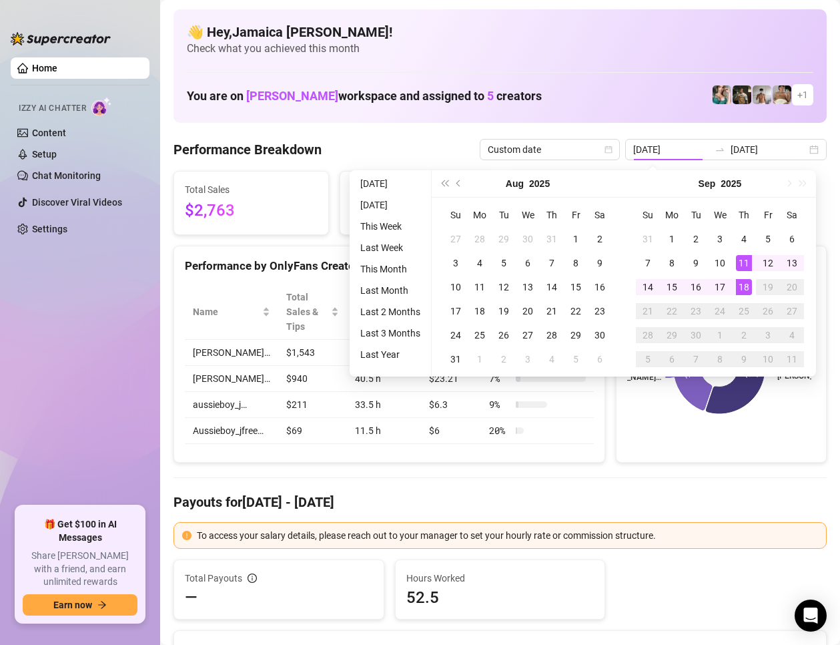
click at [400, 192] on ul "[DATE] [DATE] This Week Last Week This Month Last Month Last 2 Months Last 3 Mo…" at bounding box center [391, 273] width 82 height 206
type input "[DATE]"
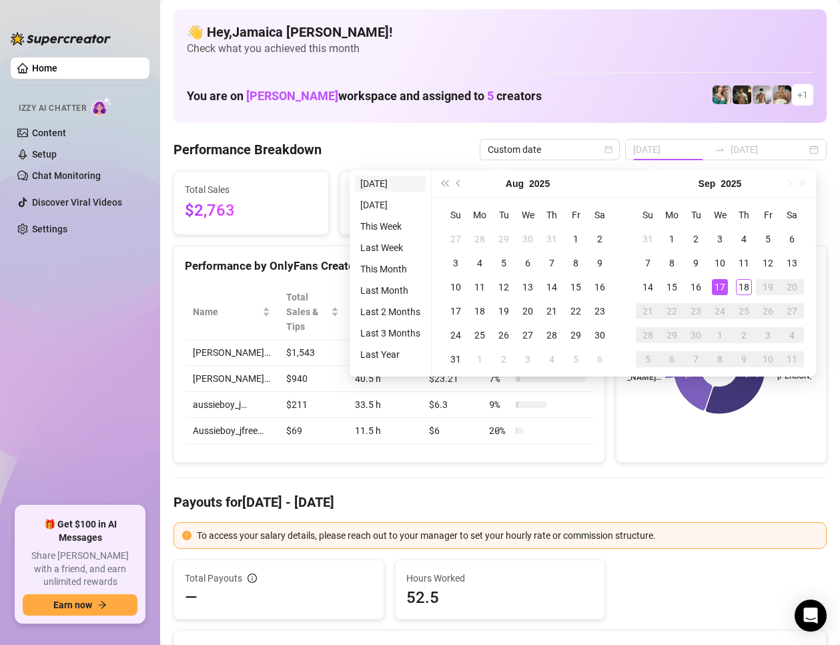
type input "[DATE]"
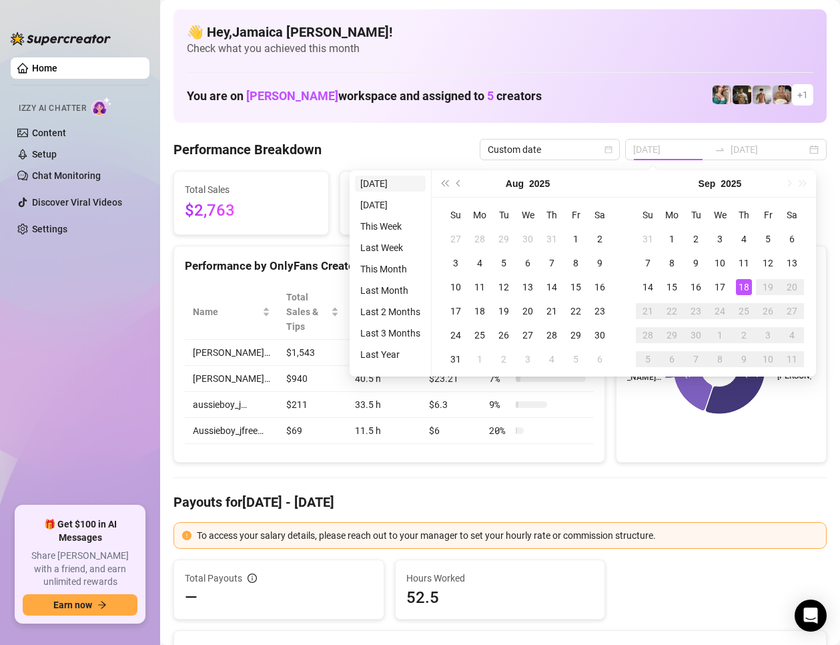
click at [389, 187] on li "[DATE]" at bounding box center [390, 184] width 71 height 16
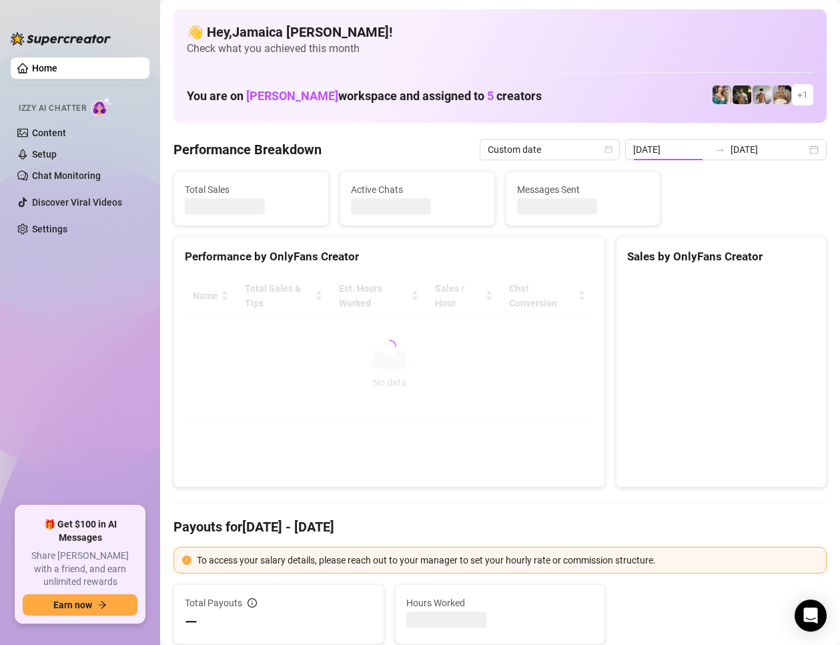
type input "[DATE]"
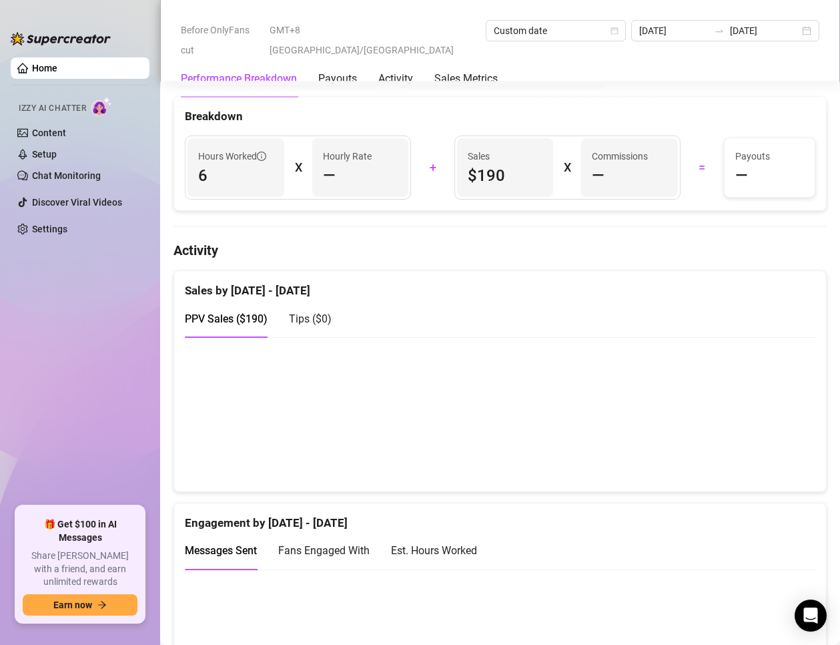
scroll to position [267, 0]
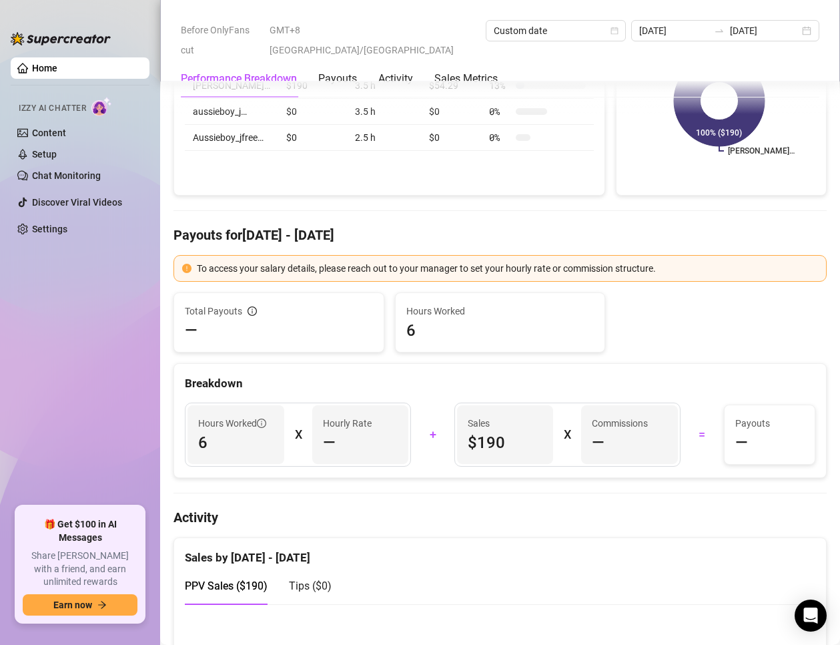
drag, startPoint x: 645, startPoint y: 304, endPoint x: 691, endPoint y: 309, distance: 46.4
click at [645, 304] on div "Total Payouts — Hours Worked 6" at bounding box center [500, 322] width 664 height 60
click at [343, 515] on h4 "Activity" at bounding box center [500, 517] width 653 height 19
click at [82, 310] on ul "Home Izzy AI Chatter Content Setup Chat Monitoring Discover Viral Videos Settin…" at bounding box center [80, 276] width 139 height 448
click at [362, 509] on h4 "Activity" at bounding box center [500, 517] width 653 height 19
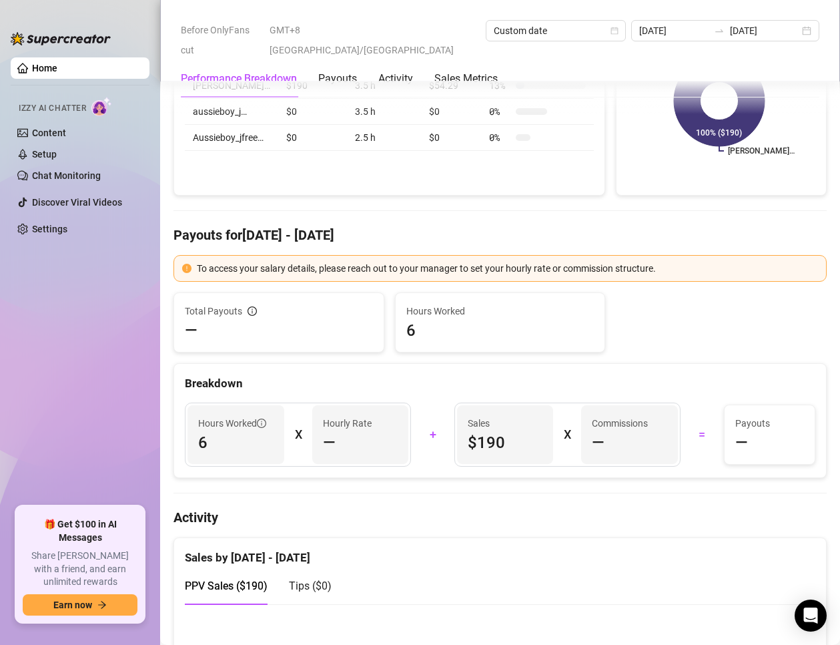
click at [58, 378] on ul "Home Izzy AI Chatter Content Setup Chat Monitoring Discover Viral Videos Settin…" at bounding box center [80, 276] width 139 height 448
drag, startPoint x: 597, startPoint y: 495, endPoint x: 659, endPoint y: 540, distance: 76.3
click at [613, 513] on h4 "Activity" at bounding box center [500, 517] width 653 height 19
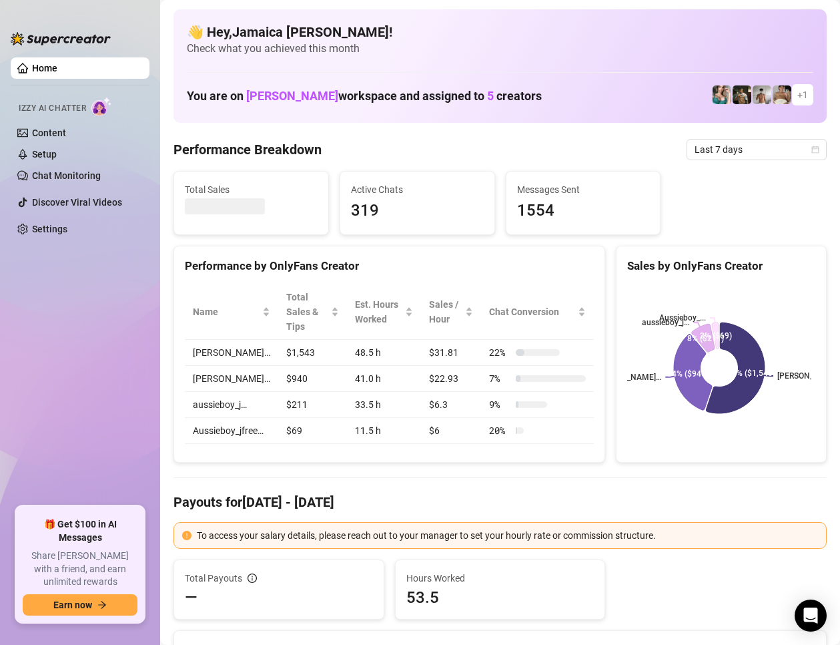
click at [187, 277] on div "Name Total Sales & Tips Est. Hours Worked Sales / Hour Chat Conversion [PERSON_…" at bounding box center [389, 364] width 430 height 181
